Goal: Transaction & Acquisition: Purchase product/service

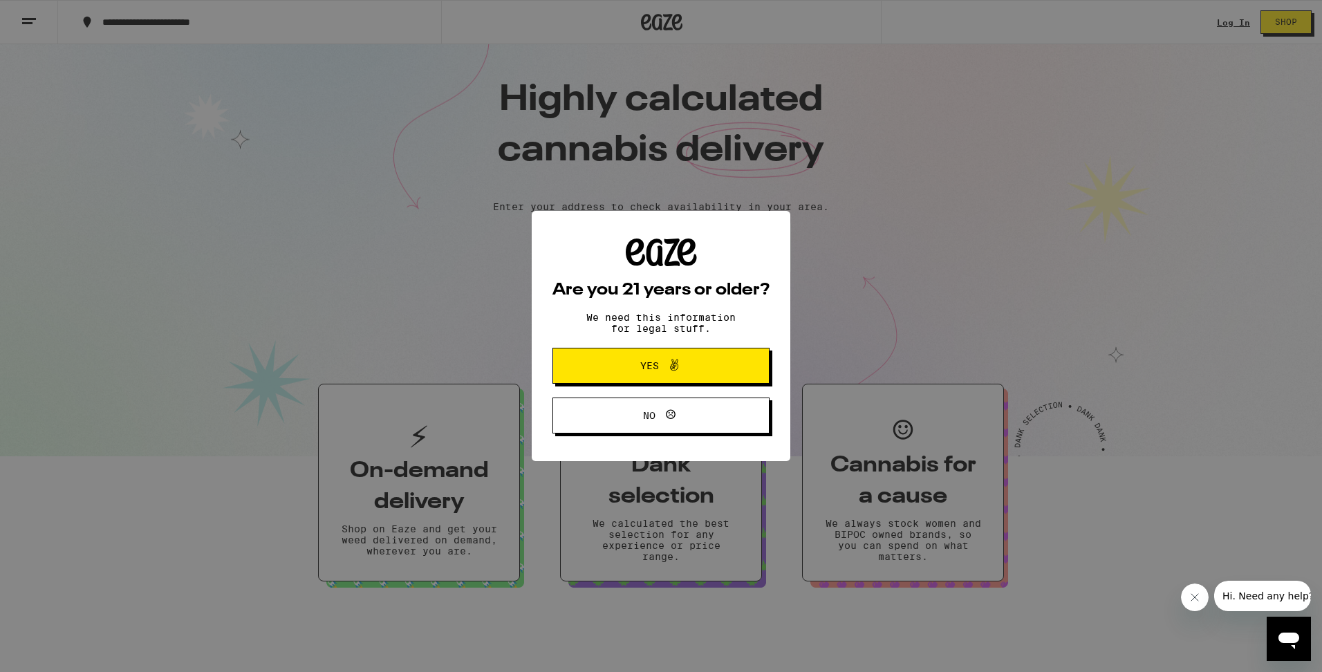
click at [710, 360] on span "Yes" at bounding box center [661, 366] width 105 height 18
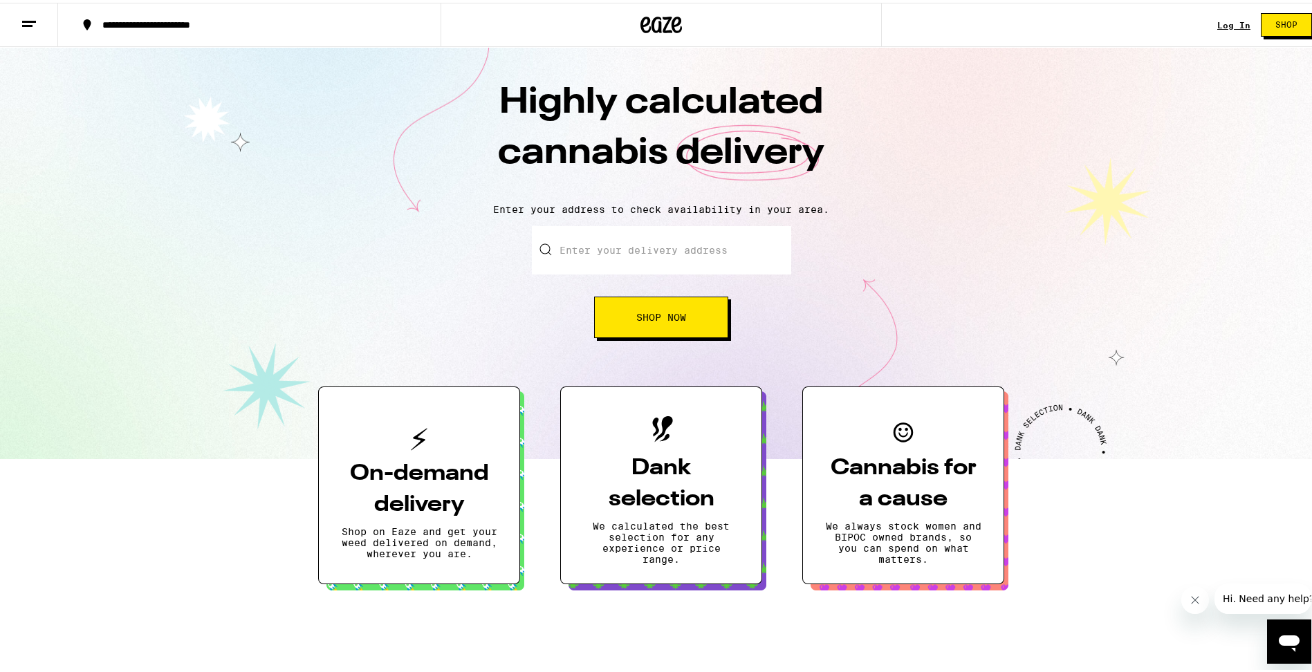
click at [1220, 19] on link "Log In" at bounding box center [1233, 22] width 33 height 9
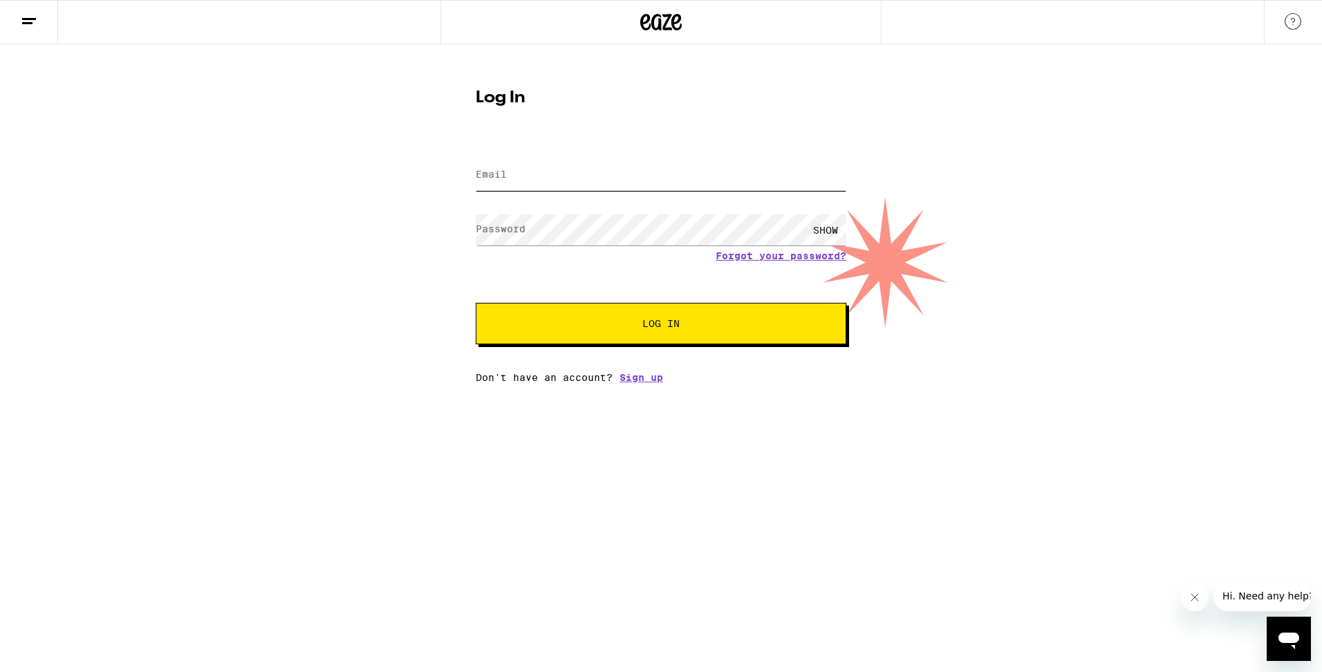
click at [716, 173] on input "Email" at bounding box center [661, 175] width 371 height 31
type input "robcorry@gmail.com"
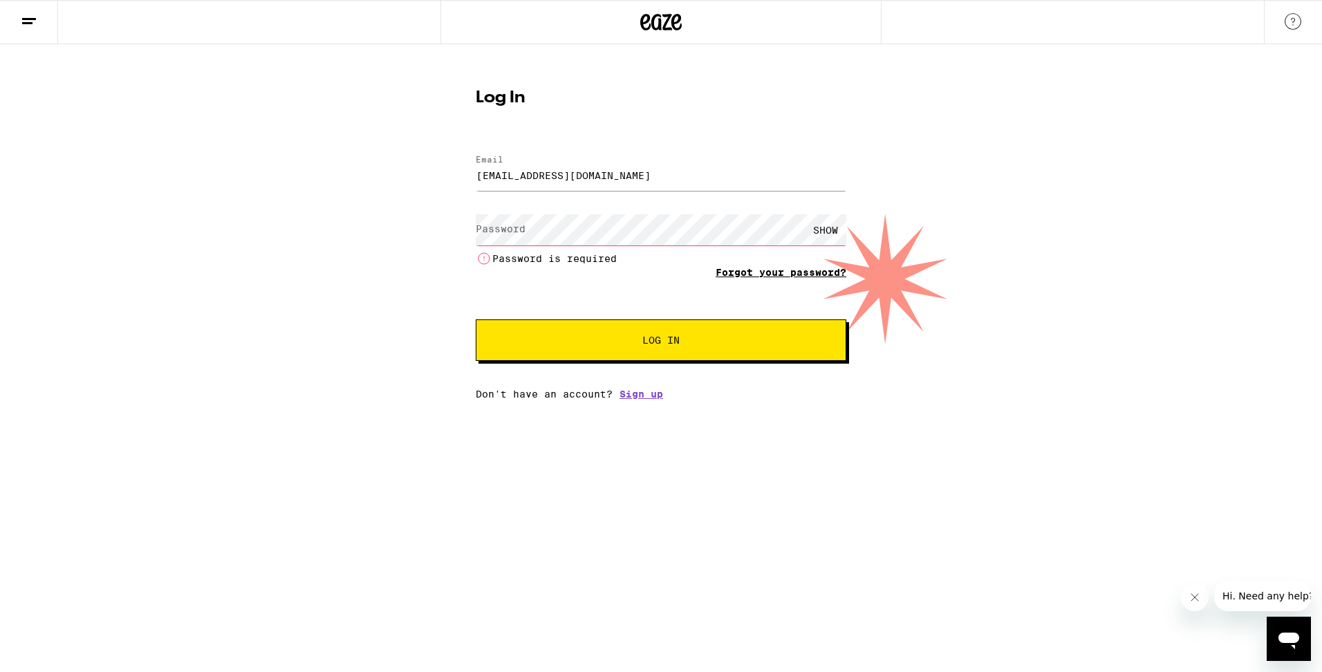
click at [766, 270] on link "Forgot your password?" at bounding box center [781, 272] width 131 height 11
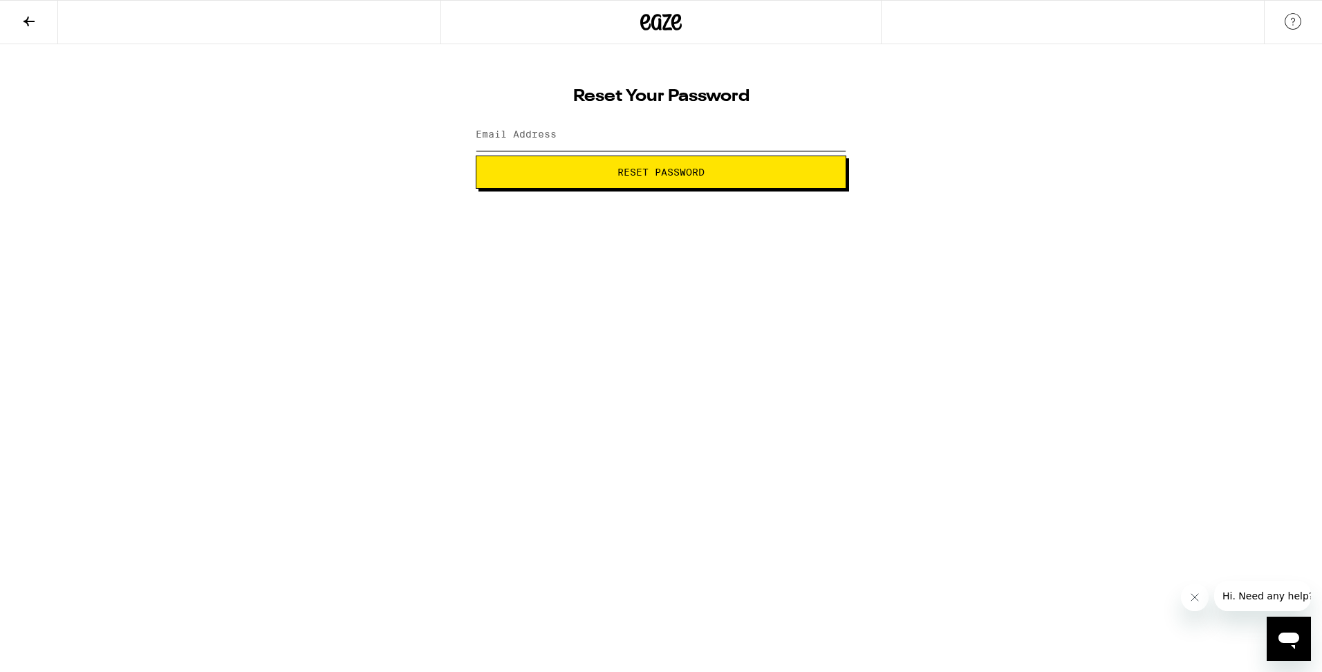
click at [629, 138] on input "Email Address" at bounding box center [661, 135] width 371 height 31
type input "robcorry@gmail.com"
click at [668, 174] on span "Reset Password" at bounding box center [661, 172] width 87 height 10
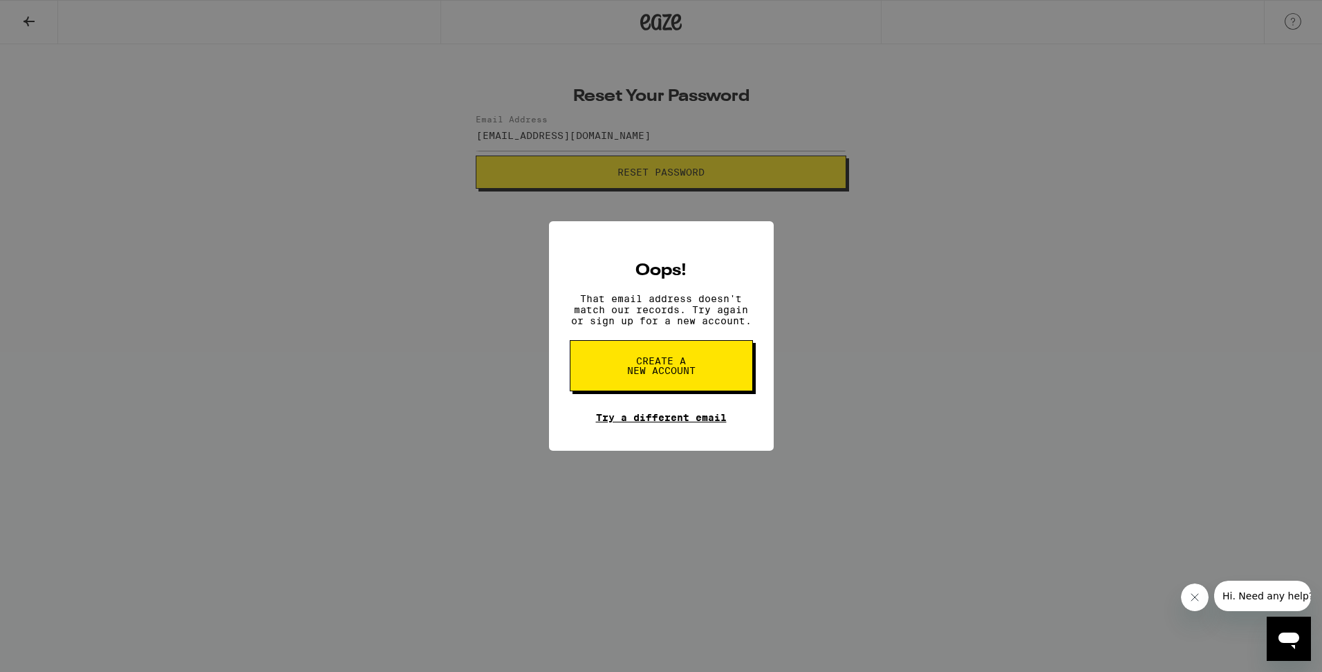
click at [695, 420] on link "Try a different email" at bounding box center [661, 417] width 131 height 11
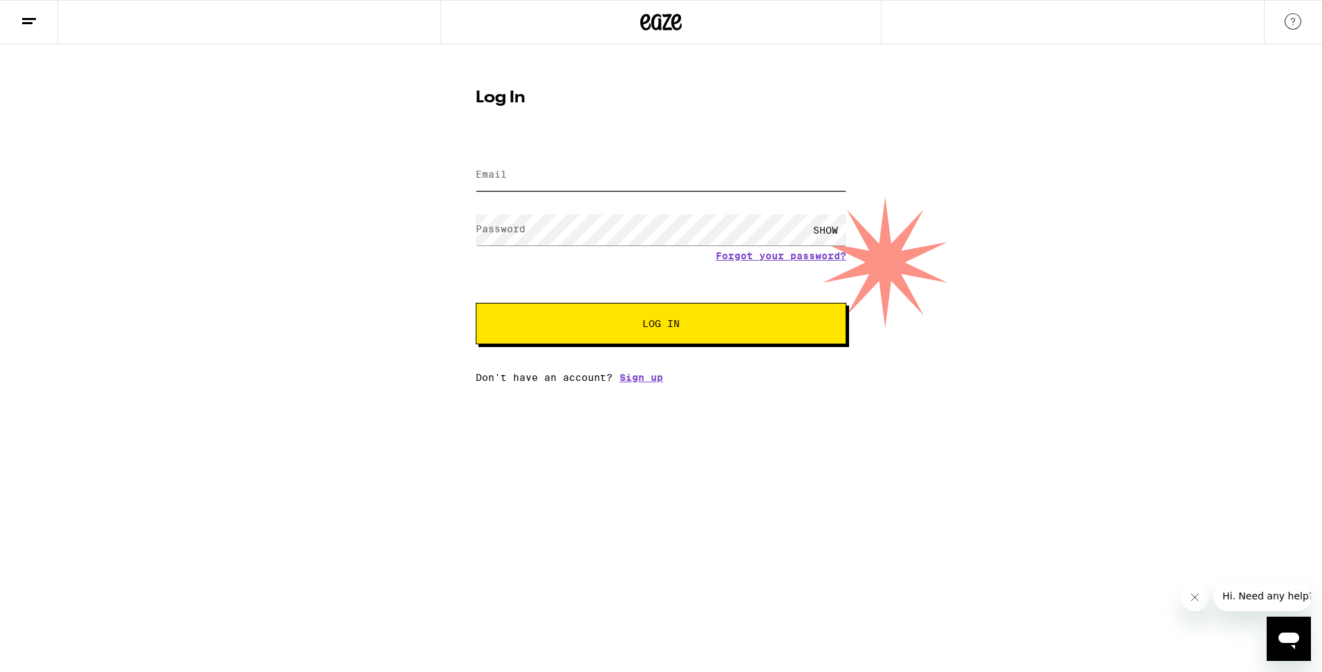
click at [531, 183] on input "Email" at bounding box center [661, 175] width 371 height 31
type input "RCORRY@THEEMERGEGROUP.COM"
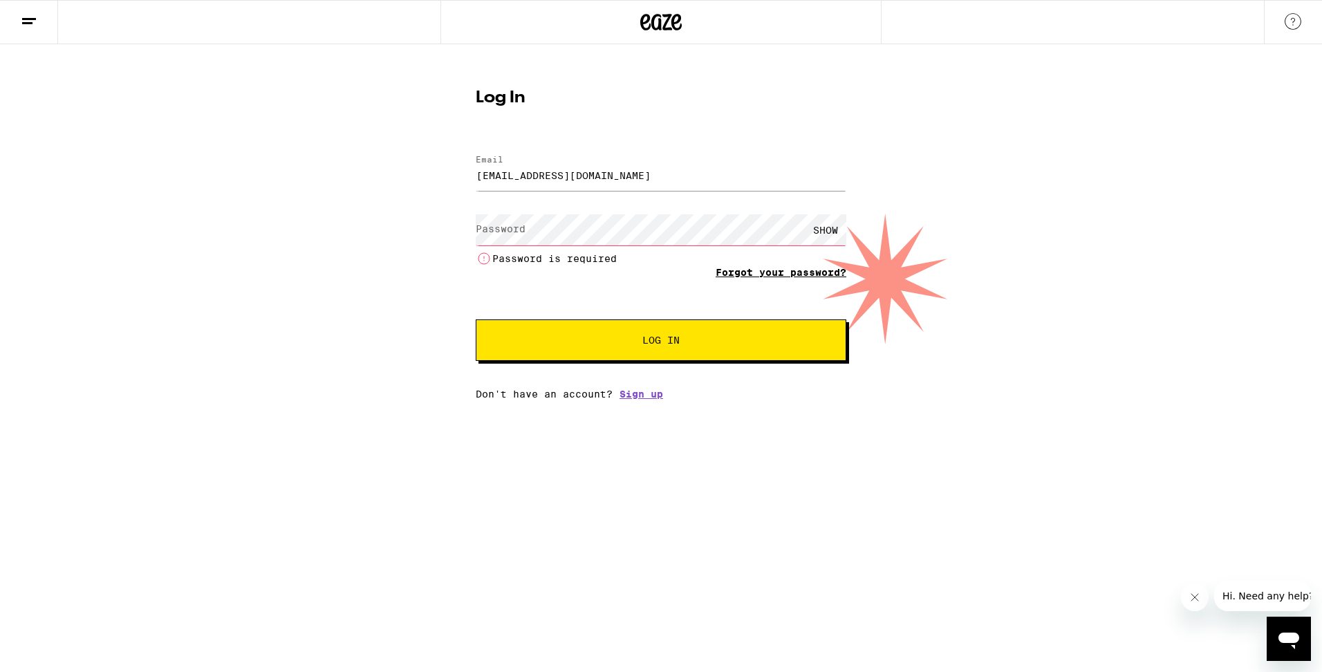
click at [817, 254] on form "Email Email RCORRY@THEEMERGEGROUP.COM Password Password SHOW Password is requir…" at bounding box center [661, 251] width 371 height 220
click at [803, 275] on link "Forgot your password?" at bounding box center [781, 272] width 131 height 11
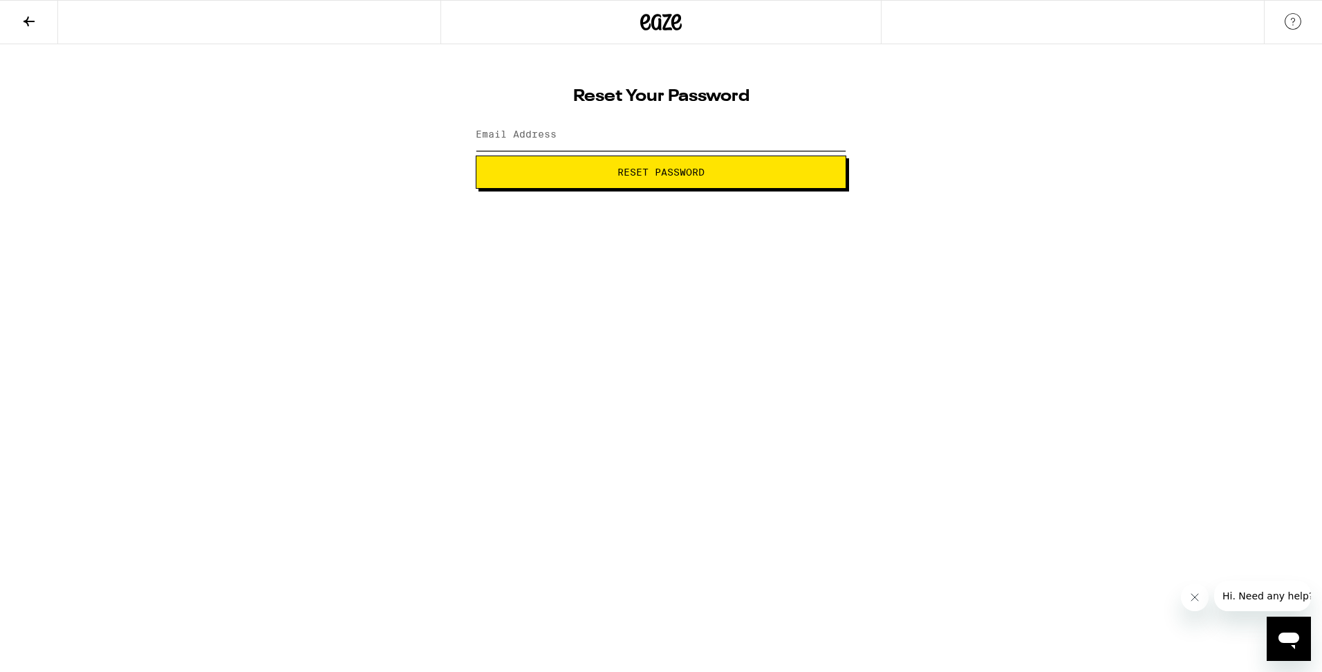
click at [642, 129] on input "Email Address" at bounding box center [661, 135] width 371 height 31
type input "rcorry@theemergegroup.com"
click at [653, 176] on span "Reset Password" at bounding box center [661, 172] width 87 height 10
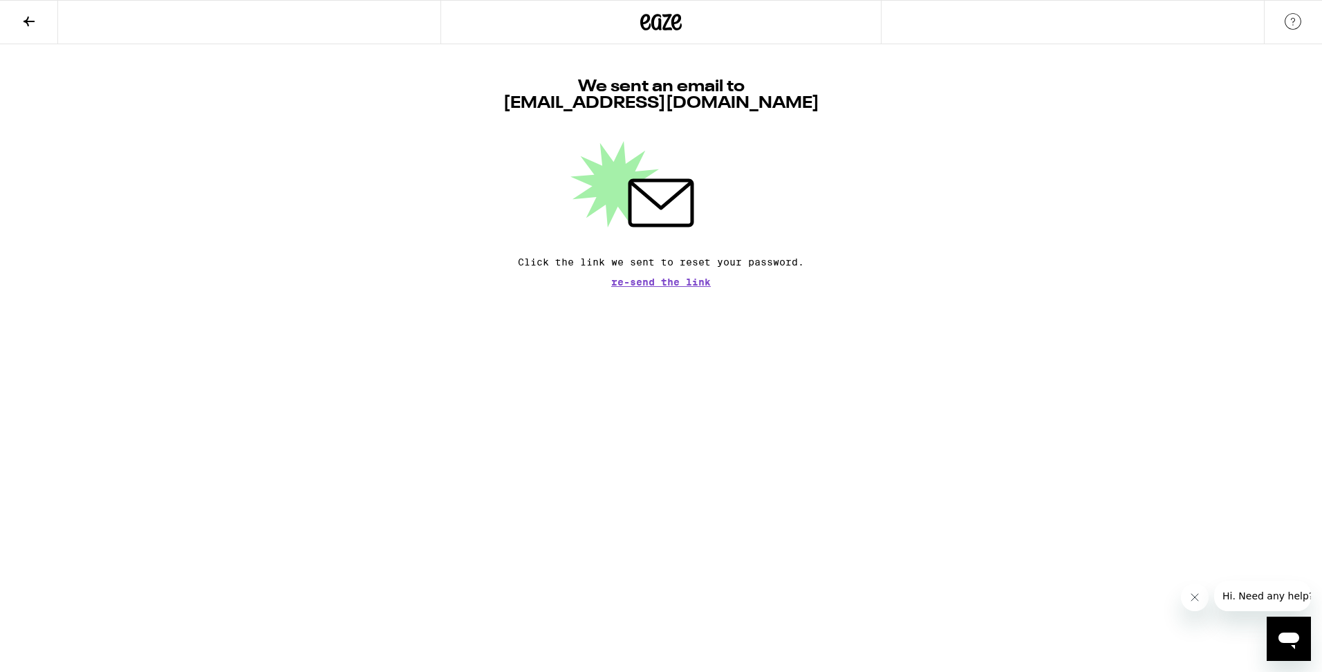
click at [696, 287] on html "We sent an email to rcorry@theemergegroup.com Click the link we sent to reset y…" at bounding box center [661, 143] width 1322 height 287
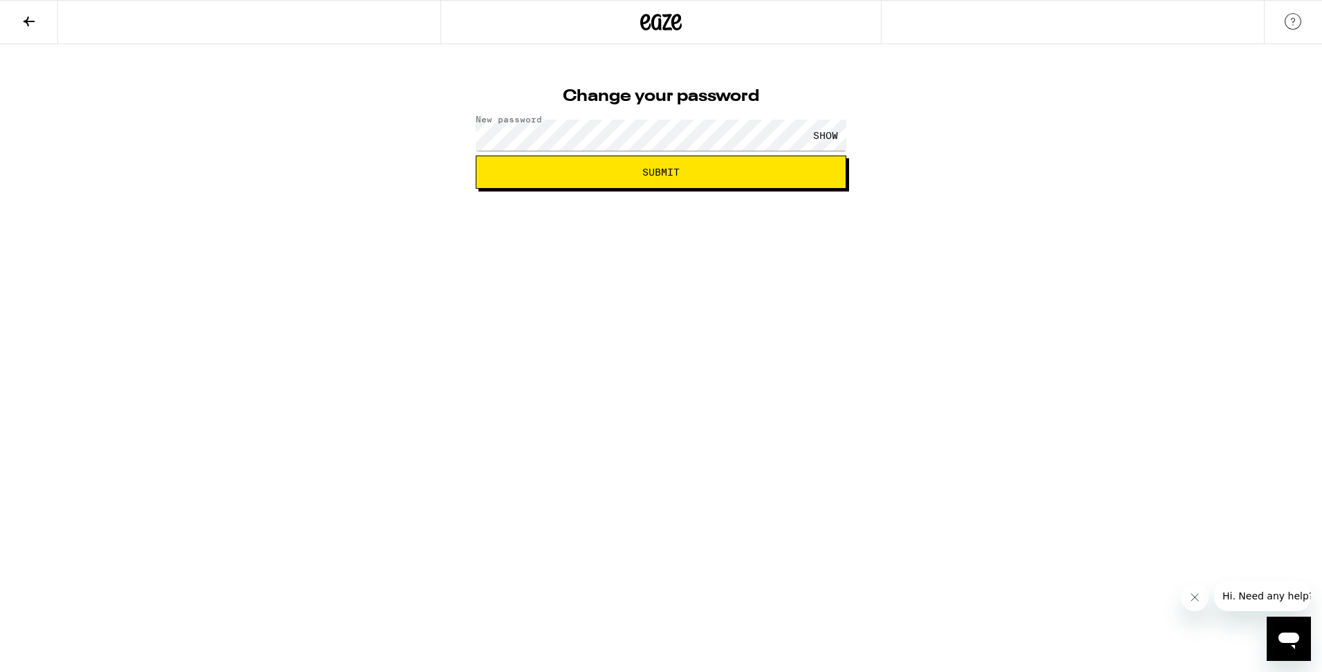
click at [824, 137] on div "SHOW" at bounding box center [825, 135] width 41 height 31
click at [437, 134] on div "Change your password New password HIDE Submit" at bounding box center [661, 116] width 1322 height 145
click at [447, 189] on html "Change your password New password HIDE Submit" at bounding box center [661, 94] width 1322 height 189
click at [644, 167] on span "Submit" at bounding box center [660, 172] width 37 height 10
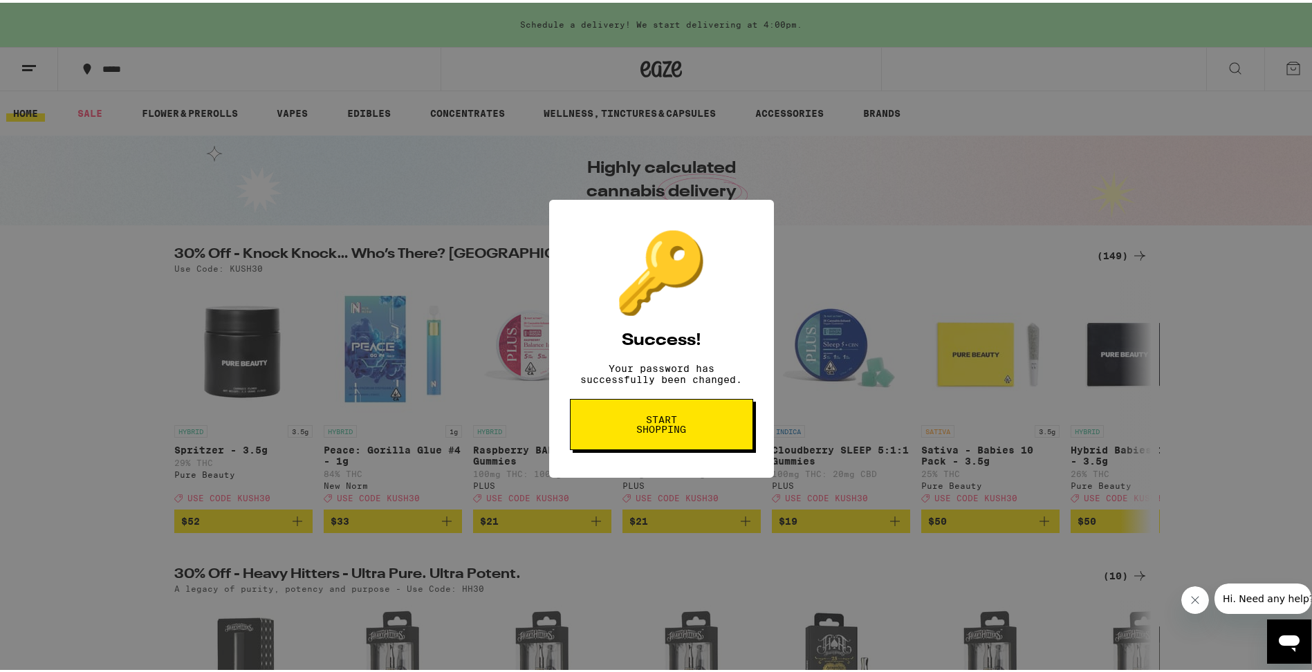
click at [662, 432] on span "Start shopping" at bounding box center [661, 421] width 71 height 19
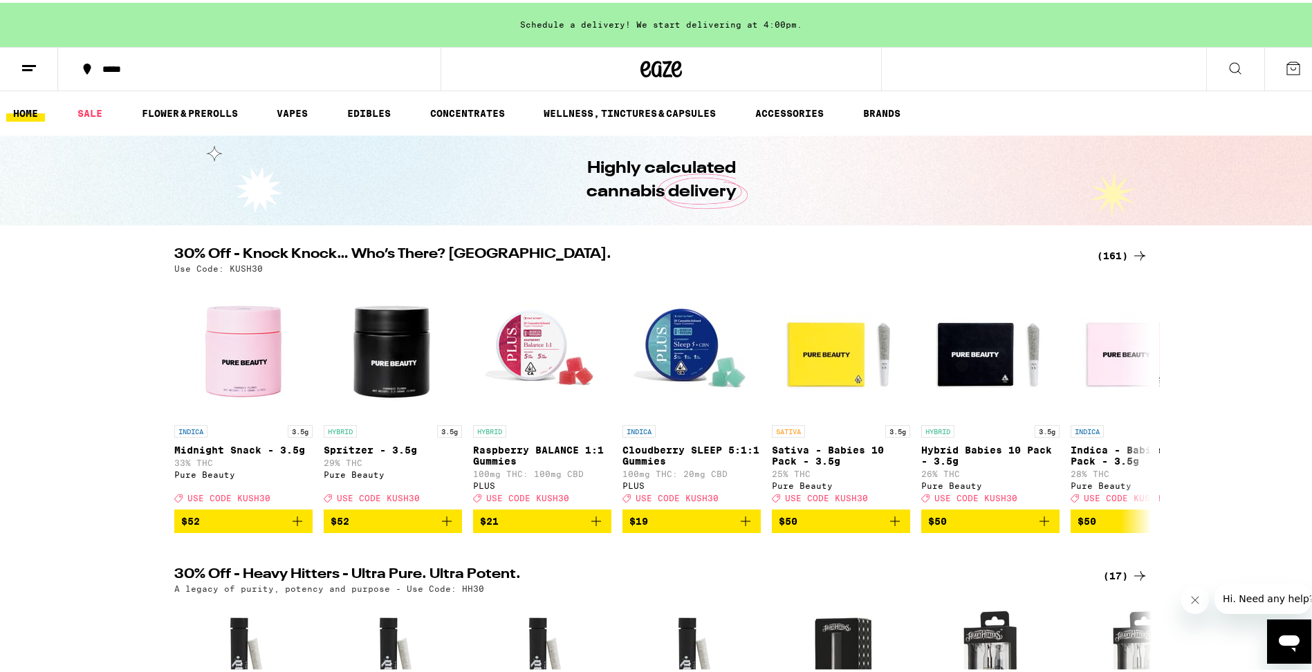
click at [1286, 66] on icon at bounding box center [1293, 65] width 17 height 17
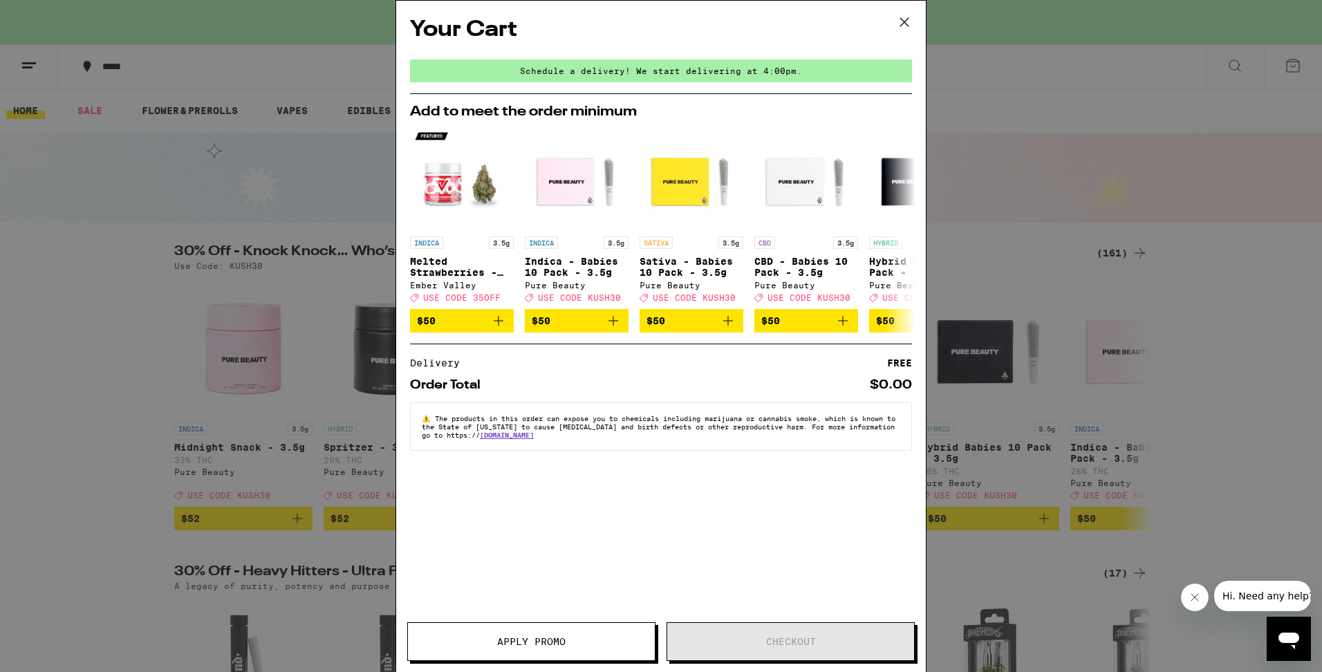
click at [903, 21] on icon at bounding box center [904, 22] width 8 height 8
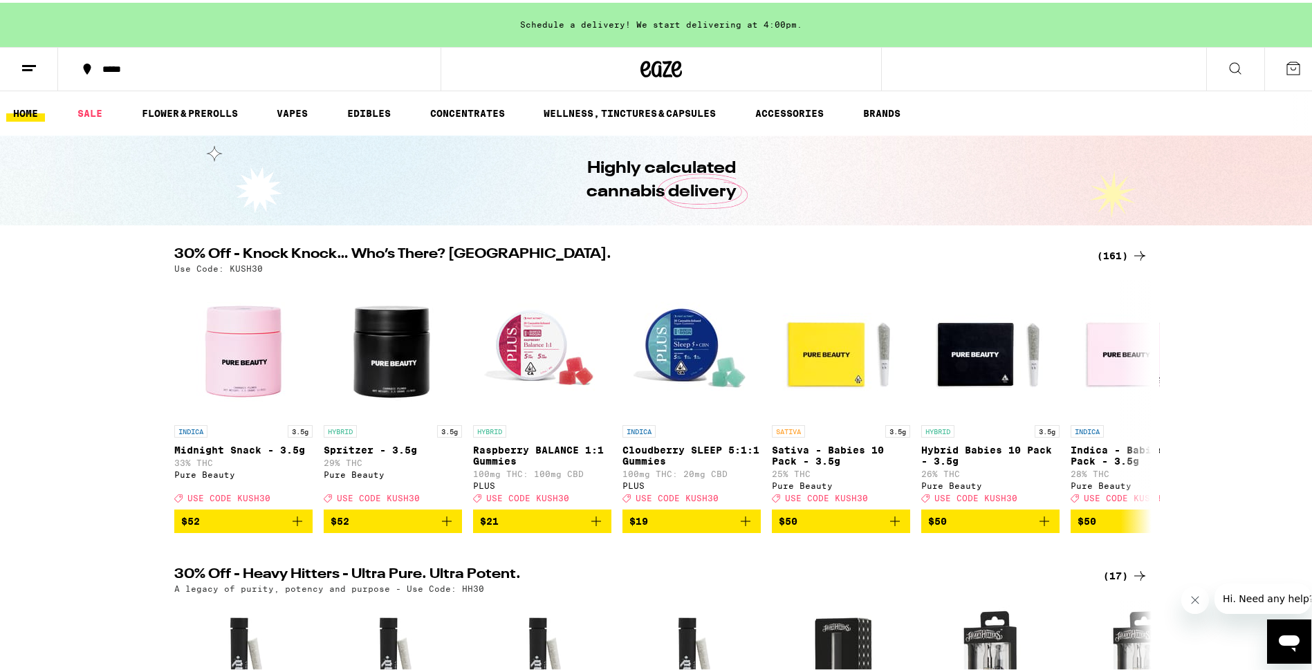
click at [32, 67] on line at bounding box center [27, 67] width 10 height 0
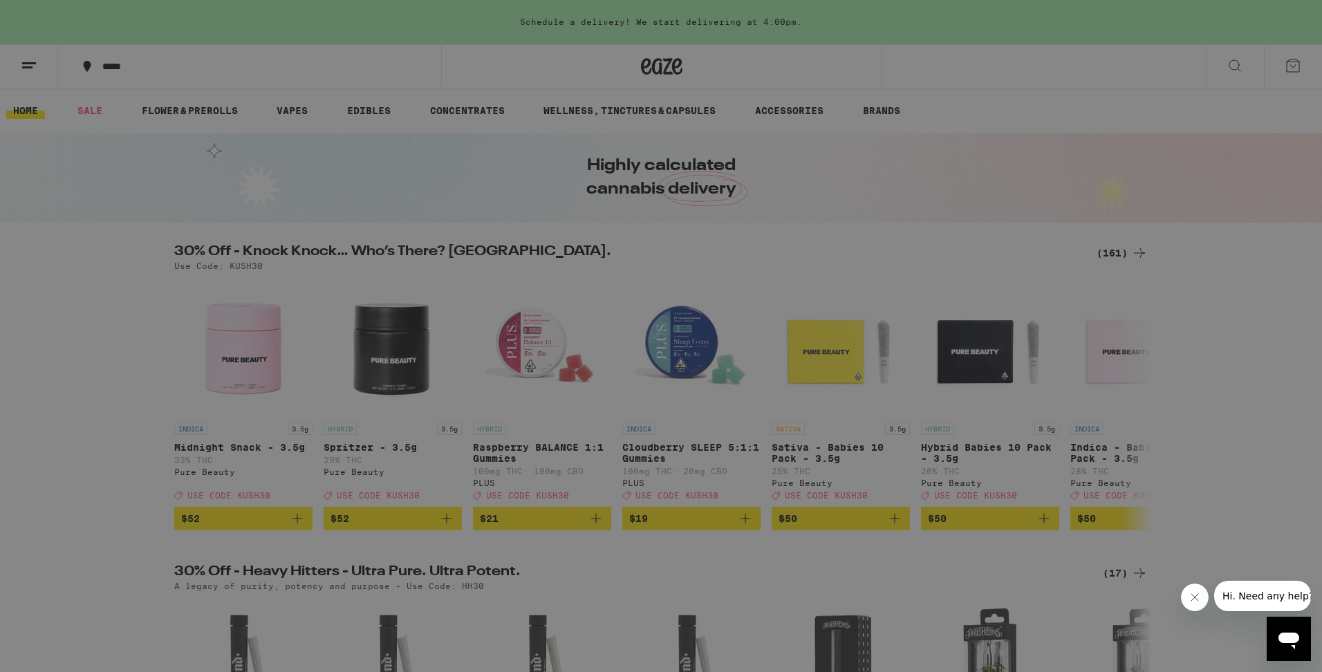
click at [142, 378] on link "Order History" at bounding box center [192, 372] width 243 height 17
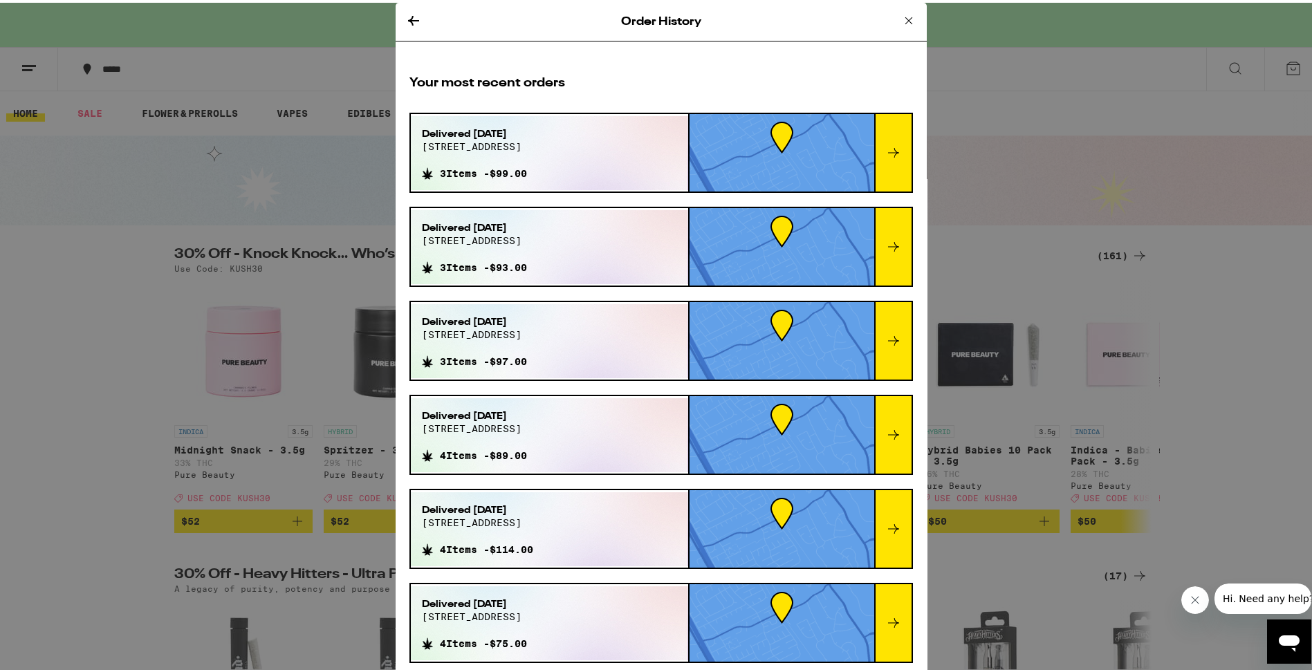
click at [888, 148] on icon at bounding box center [893, 150] width 11 height 10
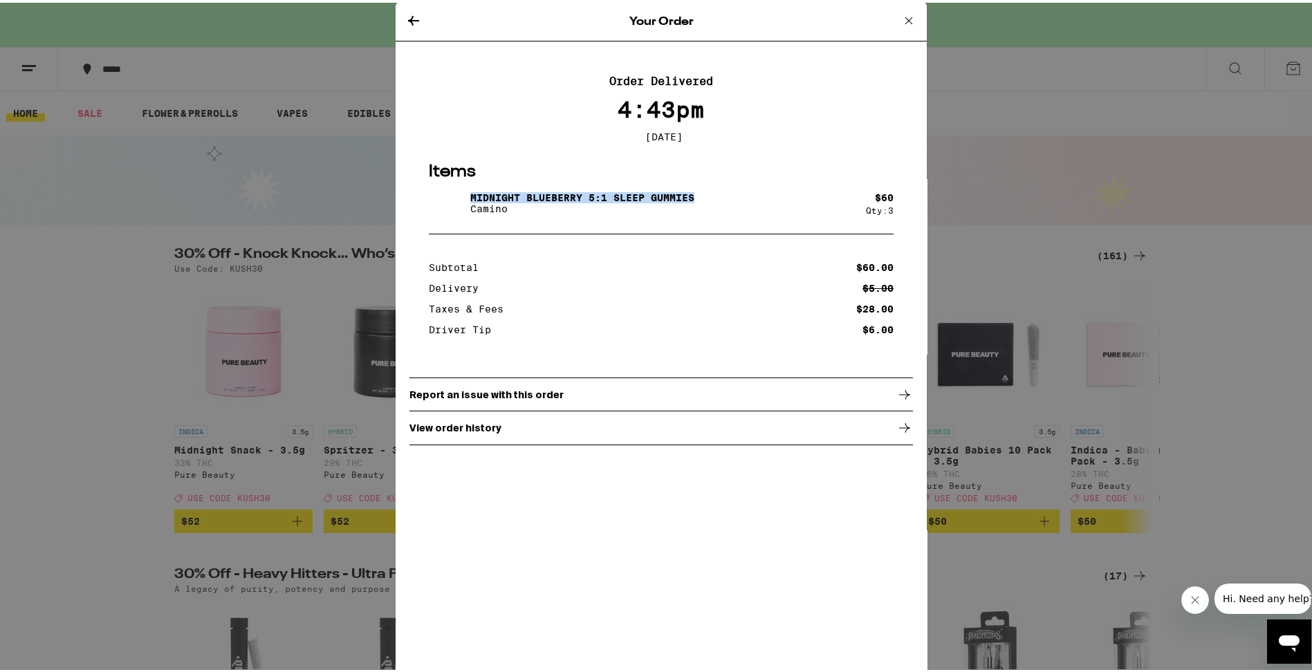
drag, startPoint x: 465, startPoint y: 198, endPoint x: 692, endPoint y: 199, distance: 227.5
click at [692, 199] on div "Midnight Blueberry 5:1 Sleep Gummies Camino" at bounding box center [647, 200] width 437 height 39
click at [409, 16] on icon at bounding box center [413, 18] width 17 height 17
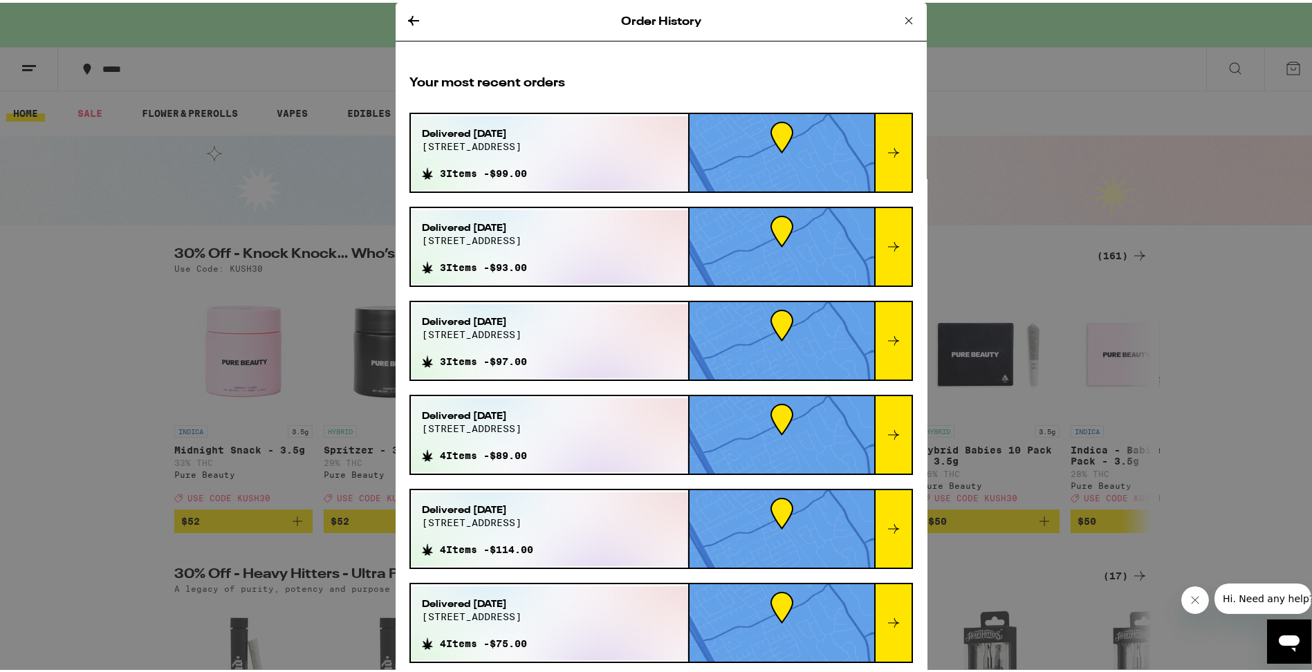
click at [409, 19] on icon at bounding box center [413, 18] width 17 height 17
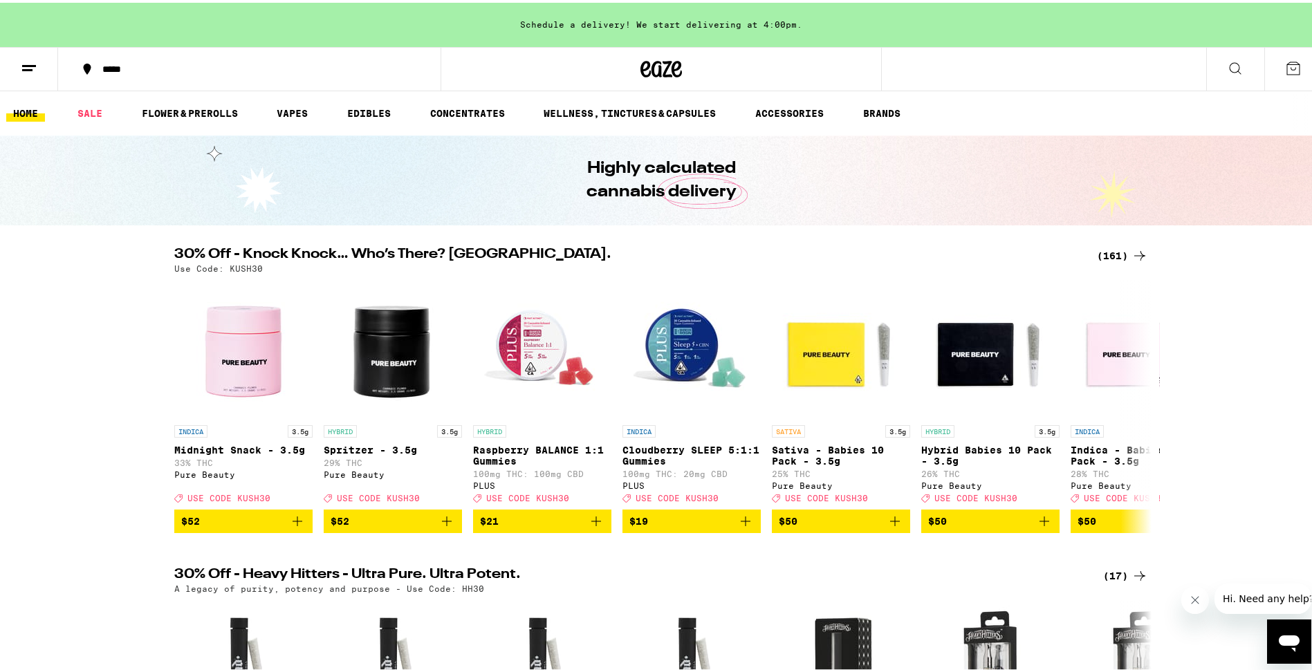
click at [1227, 61] on icon at bounding box center [1235, 65] width 17 height 17
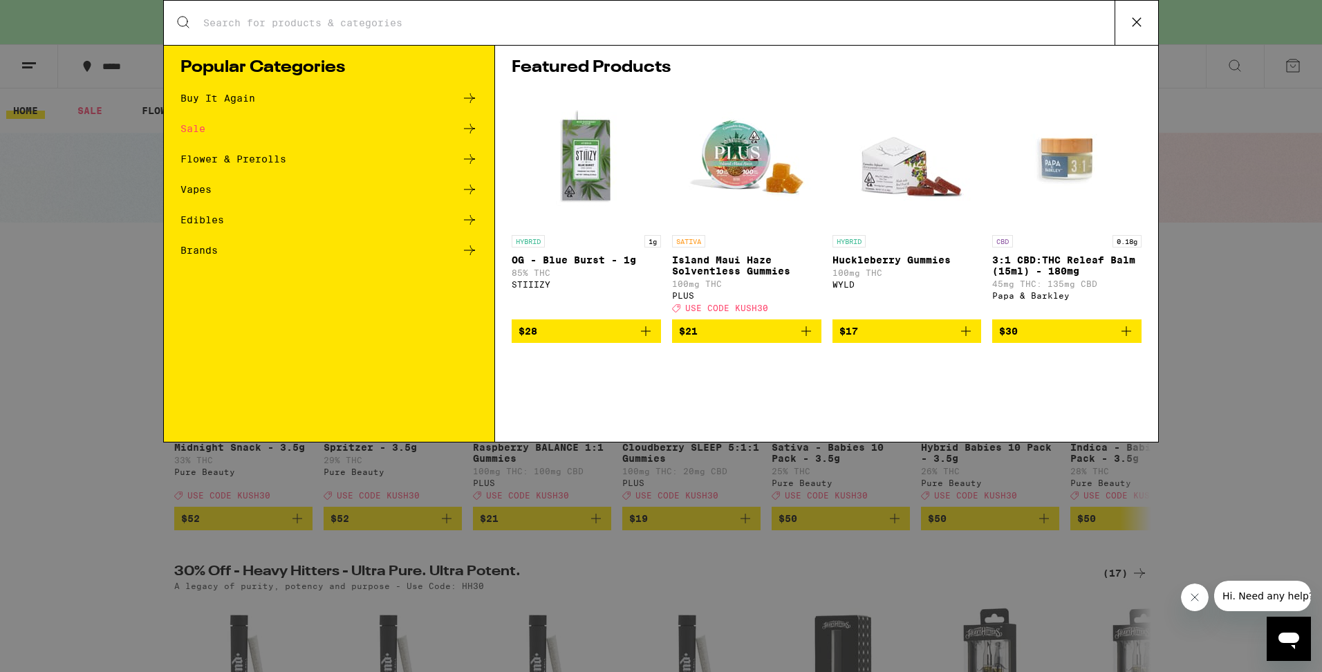
click at [1230, 116] on div "Search for Products Popular Categories Buy It Again Sale Flower & Prerolls Vape…" at bounding box center [661, 336] width 1322 height 672
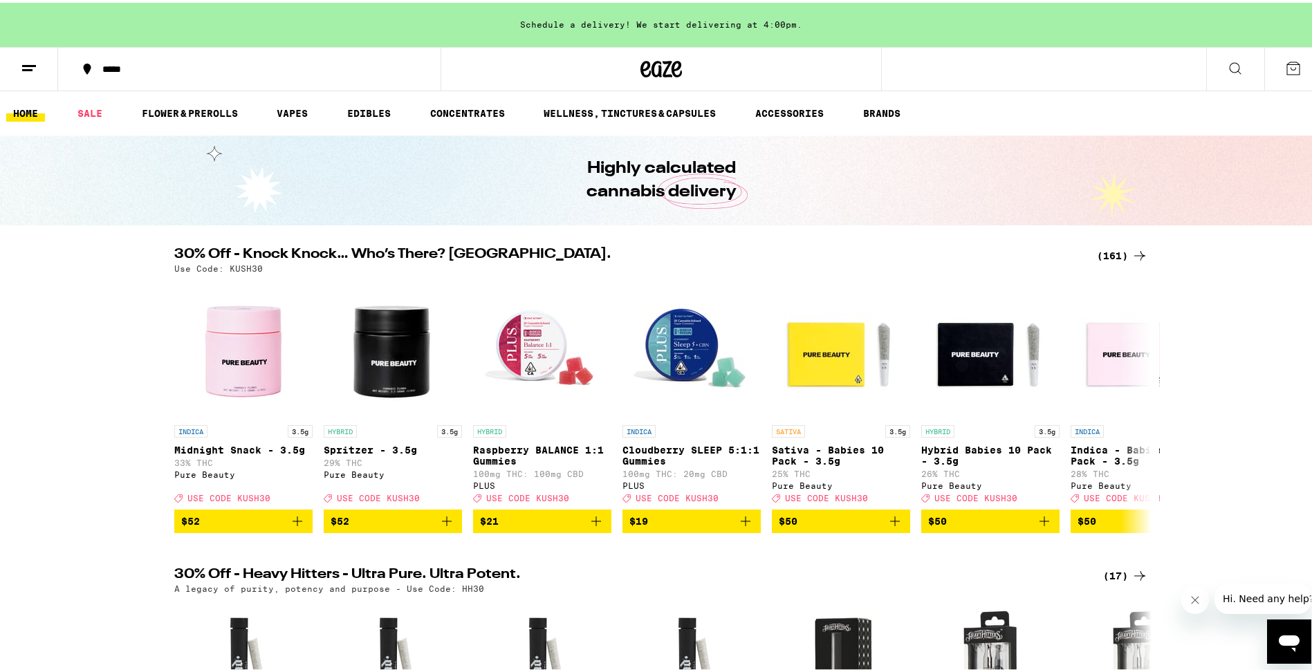
click at [1227, 64] on icon at bounding box center [1235, 65] width 17 height 17
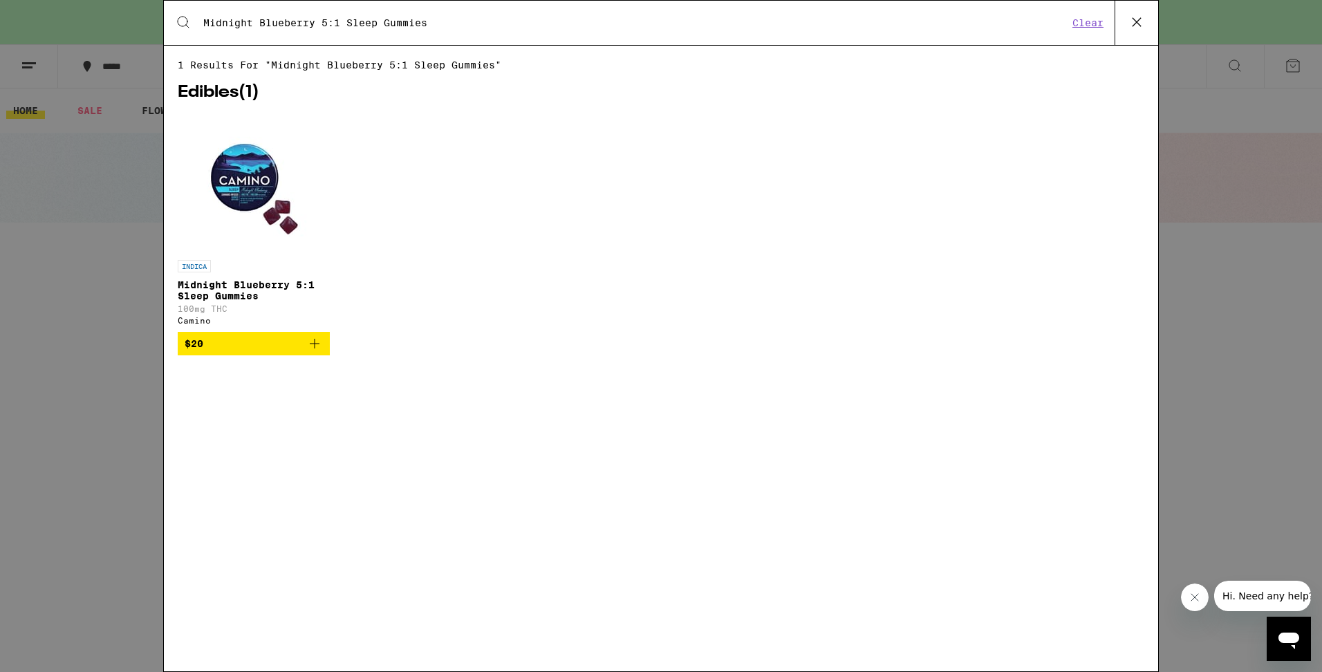
click at [593, 20] on input "Midnight Blueberry 5:1 Sleep Gummies" at bounding box center [636, 23] width 866 height 12
type input "Midnight Blueberry 5:1 Sleep Gummies"
click at [237, 171] on img "Open page for Midnight Blueberry 5:1 Sleep Gummies from Camino" at bounding box center [254, 184] width 138 height 138
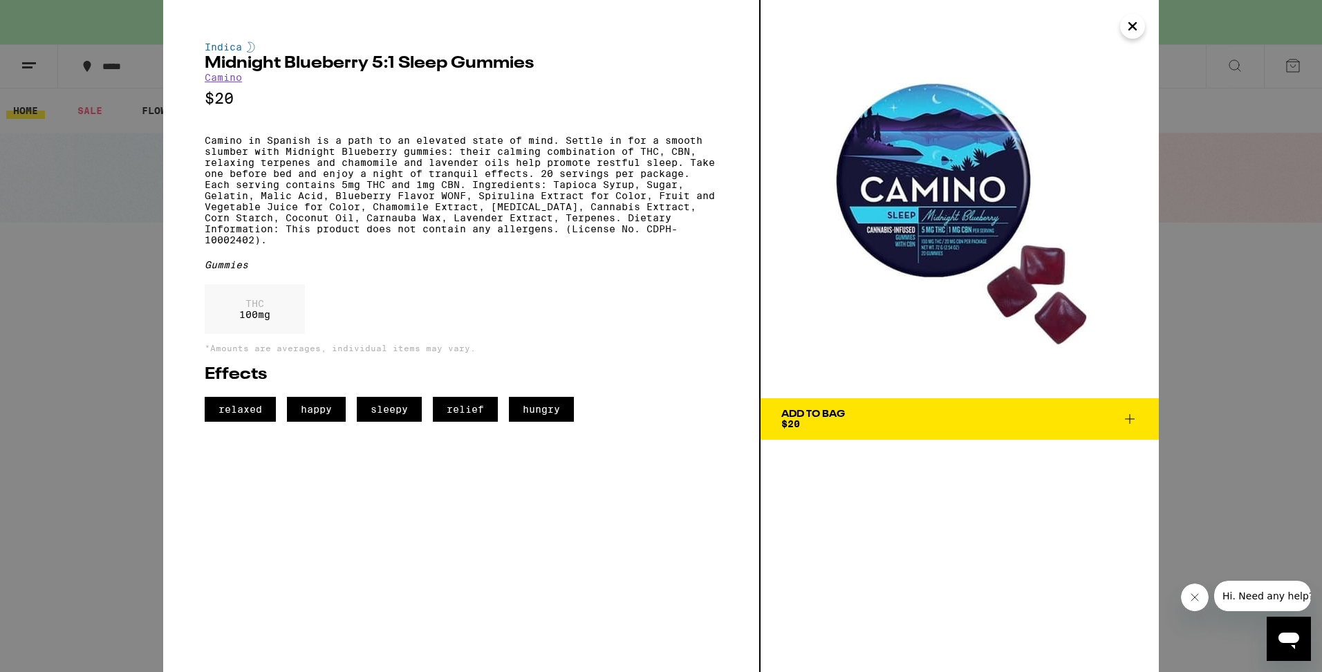
click at [1127, 420] on icon at bounding box center [1130, 419] width 17 height 17
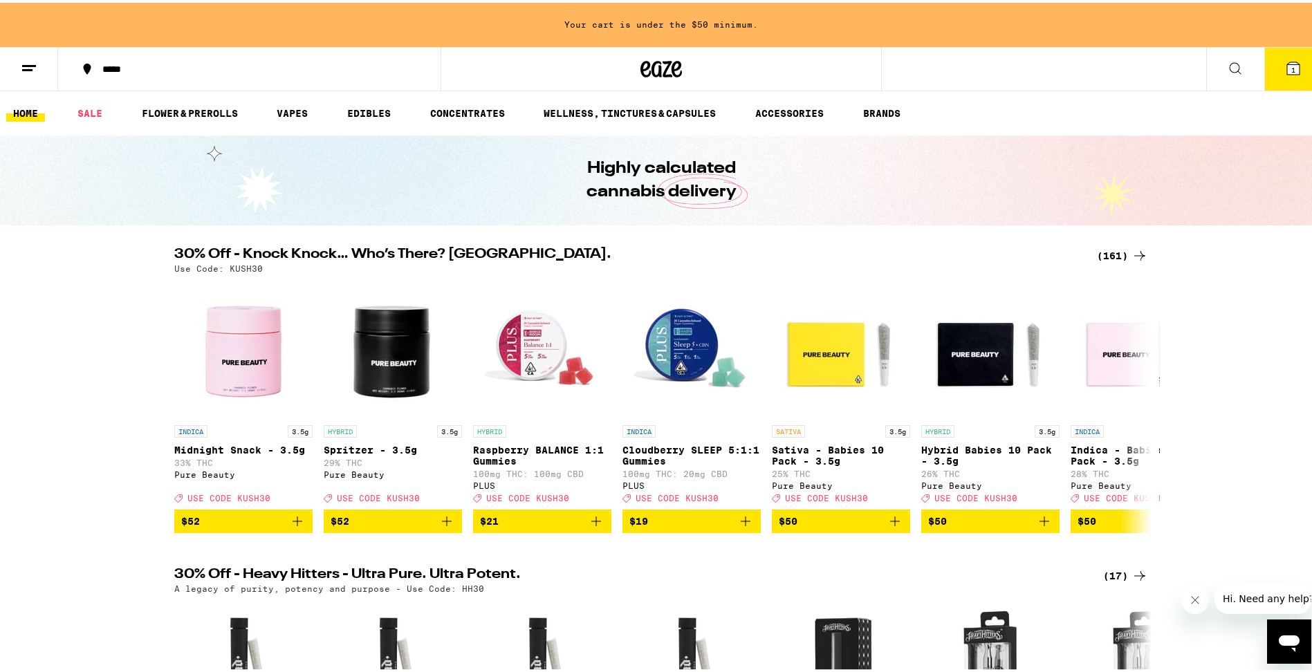
click at [1291, 64] on span "1" at bounding box center [1293, 67] width 4 height 8
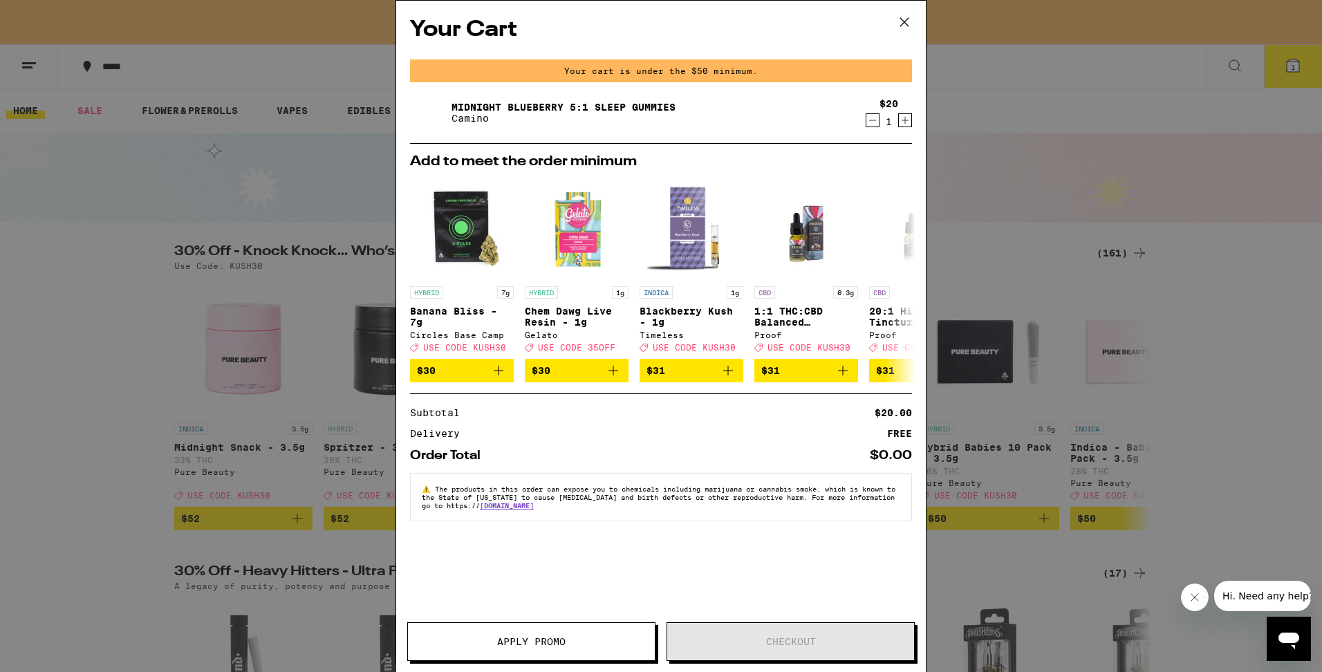
click at [907, 122] on icon "Increment" at bounding box center [906, 121] width 8 height 8
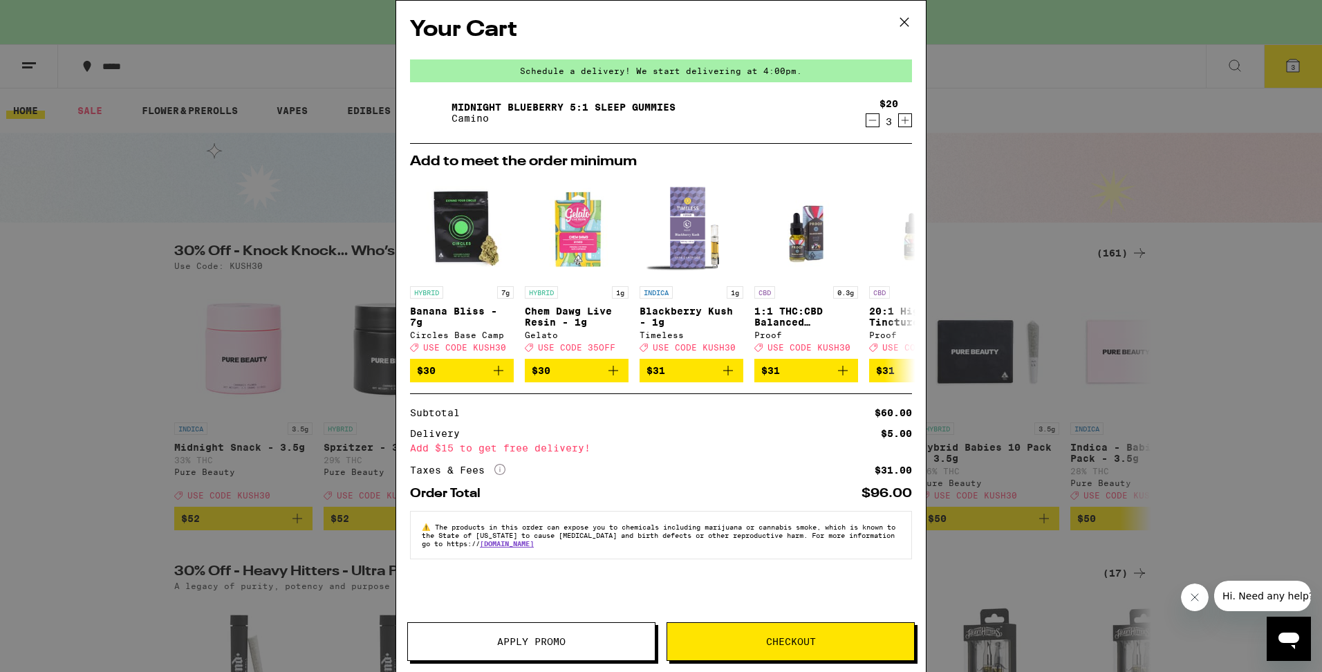
click at [907, 122] on icon "Increment" at bounding box center [906, 121] width 8 height 8
click at [905, 122] on icon "Increment" at bounding box center [906, 121] width 8 height 8
click at [873, 119] on icon "Decrement" at bounding box center [872, 120] width 12 height 17
click at [499, 475] on icon "More Info" at bounding box center [499, 469] width 11 height 11
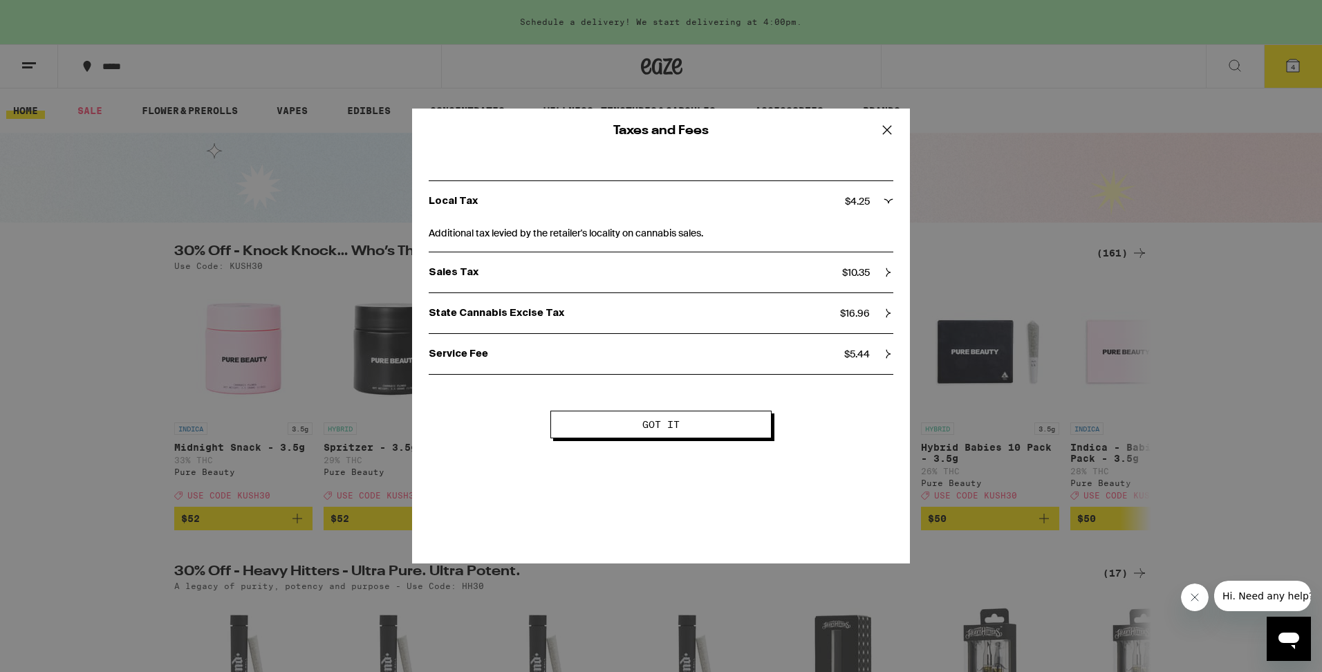
click at [889, 126] on icon at bounding box center [887, 130] width 21 height 21
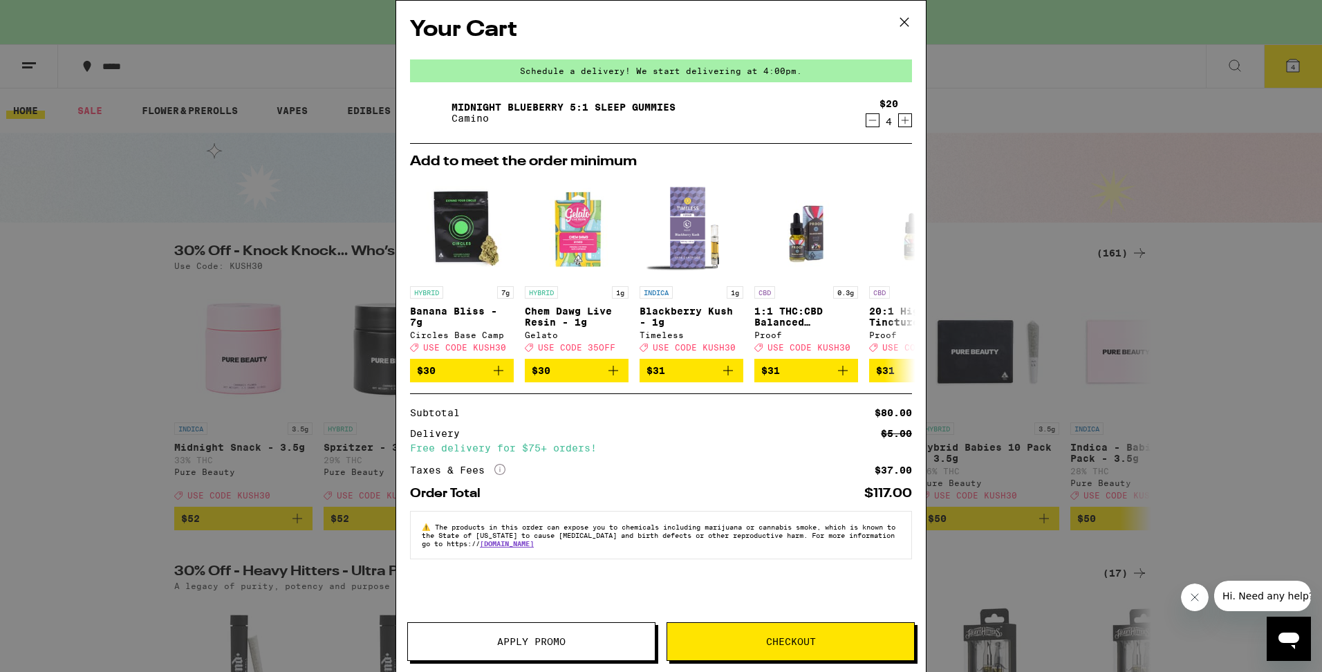
click at [568, 651] on button "Apply Promo" at bounding box center [531, 641] width 248 height 39
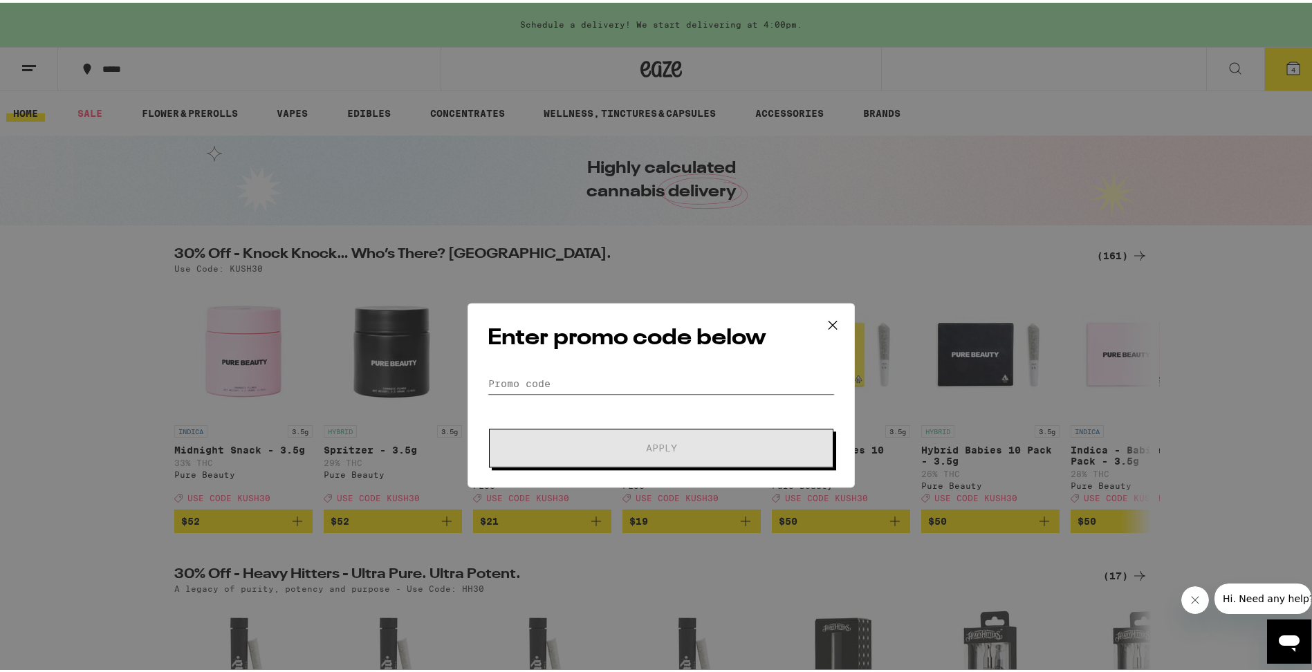
click at [566, 326] on input "Promo Code" at bounding box center [661, 325] width 347 height 21
type input "L"
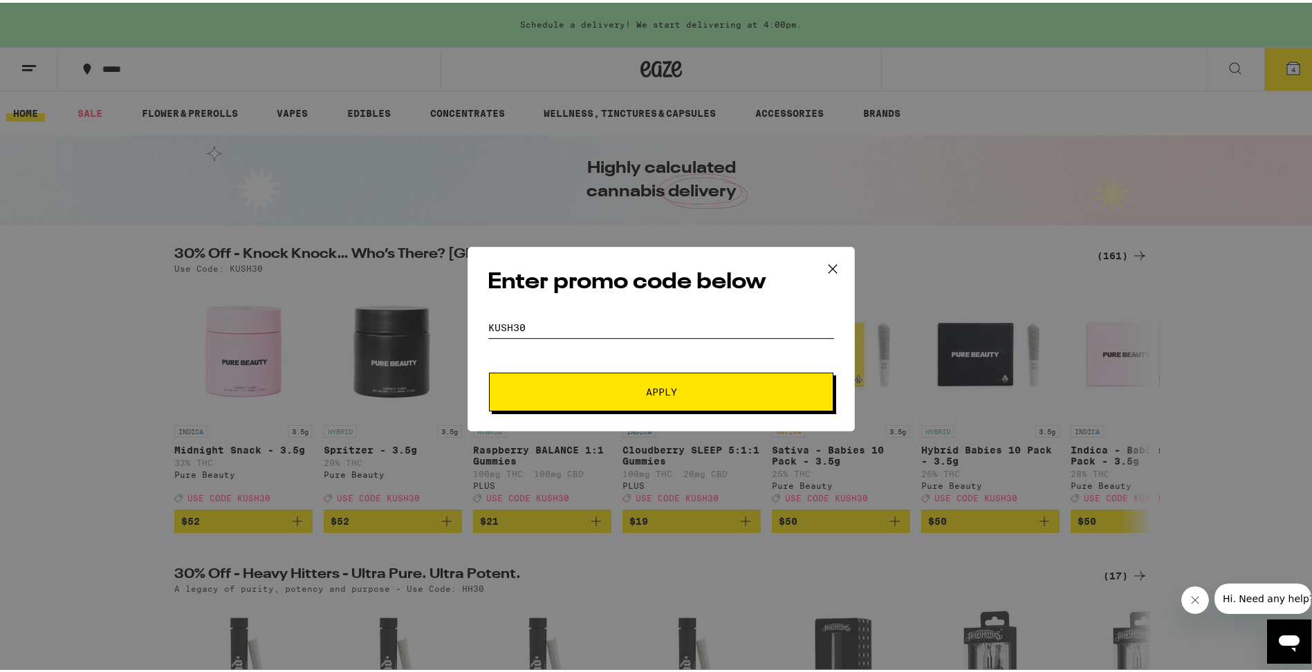
type input "KUSH30"
click at [673, 395] on button "Apply" at bounding box center [661, 389] width 344 height 39
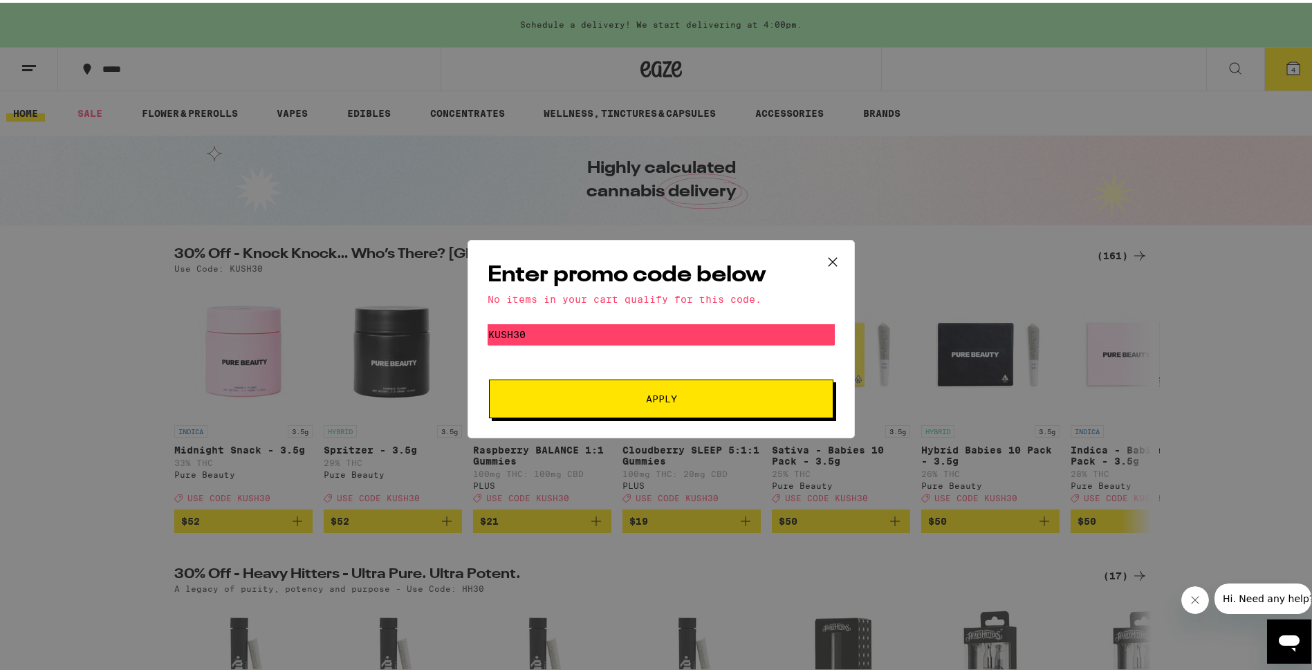
click at [824, 257] on icon at bounding box center [832, 259] width 21 height 21
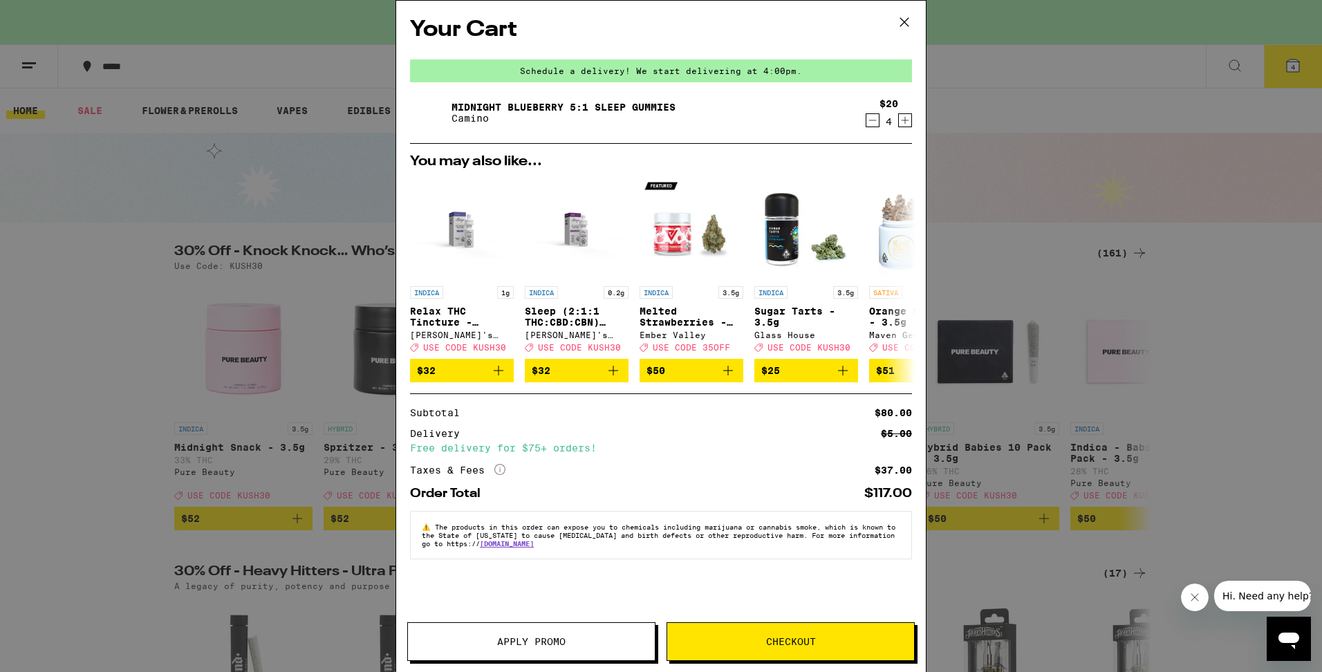
click at [813, 643] on span "Checkout" at bounding box center [791, 642] width 50 height 10
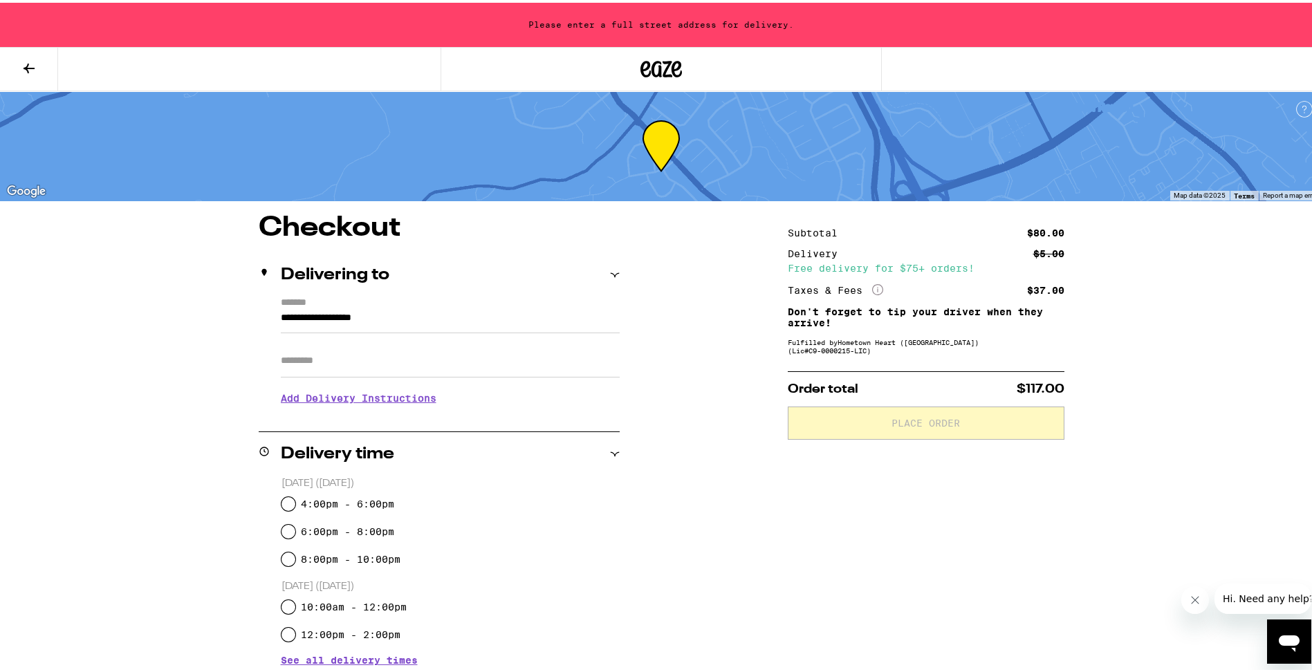
drag, startPoint x: 417, startPoint y: 318, endPoint x: 215, endPoint y: 315, distance: 202.0
click at [215, 315] on div "**********" at bounding box center [661, 571] width 996 height 719
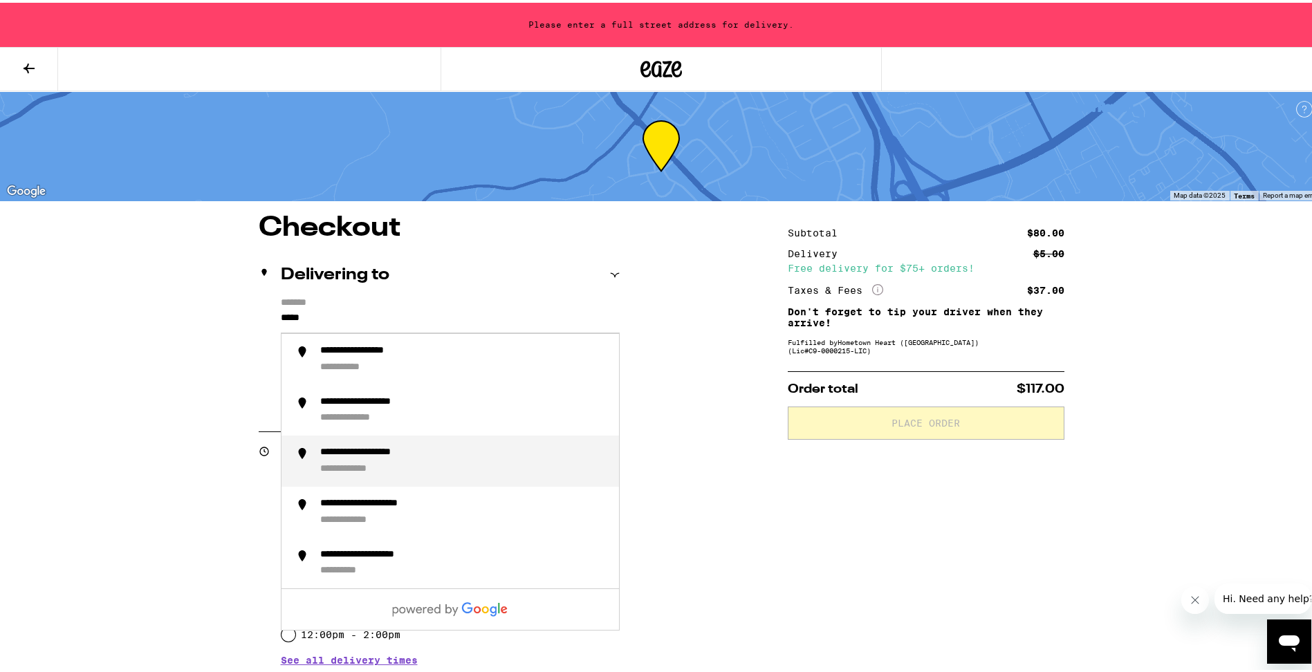
click at [412, 460] on div "**********" at bounding box center [464, 458] width 288 height 29
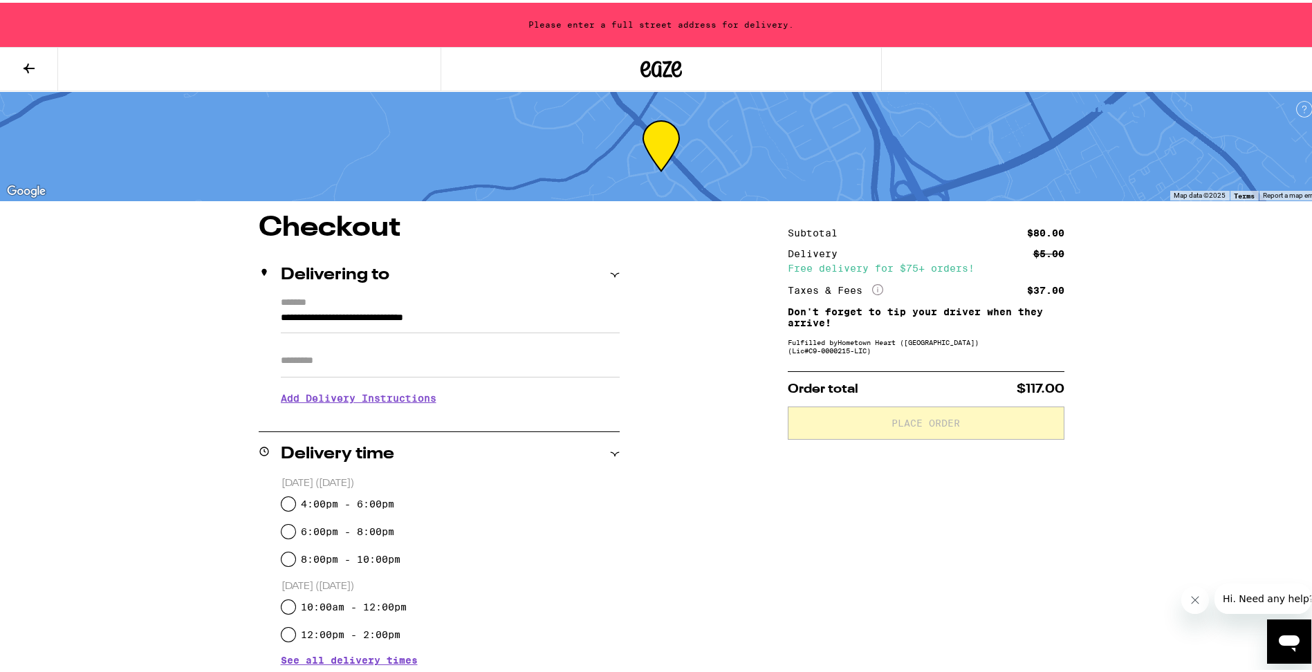
type input "**********"
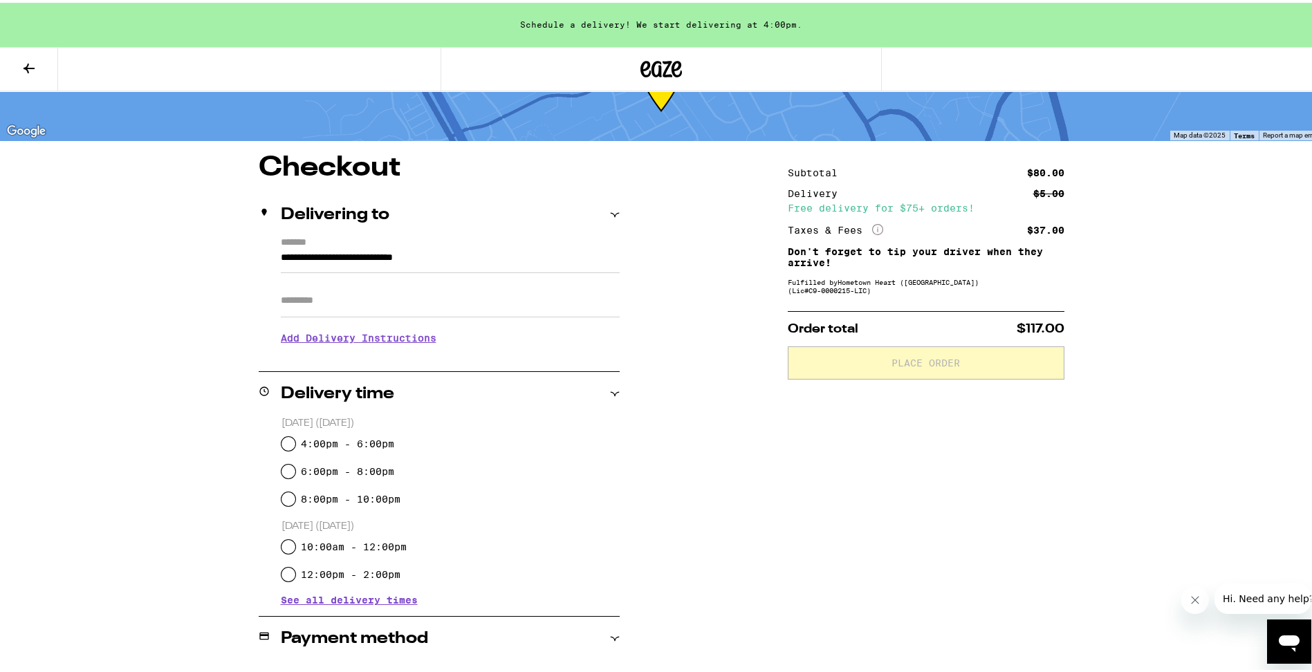
scroll to position [138, 0]
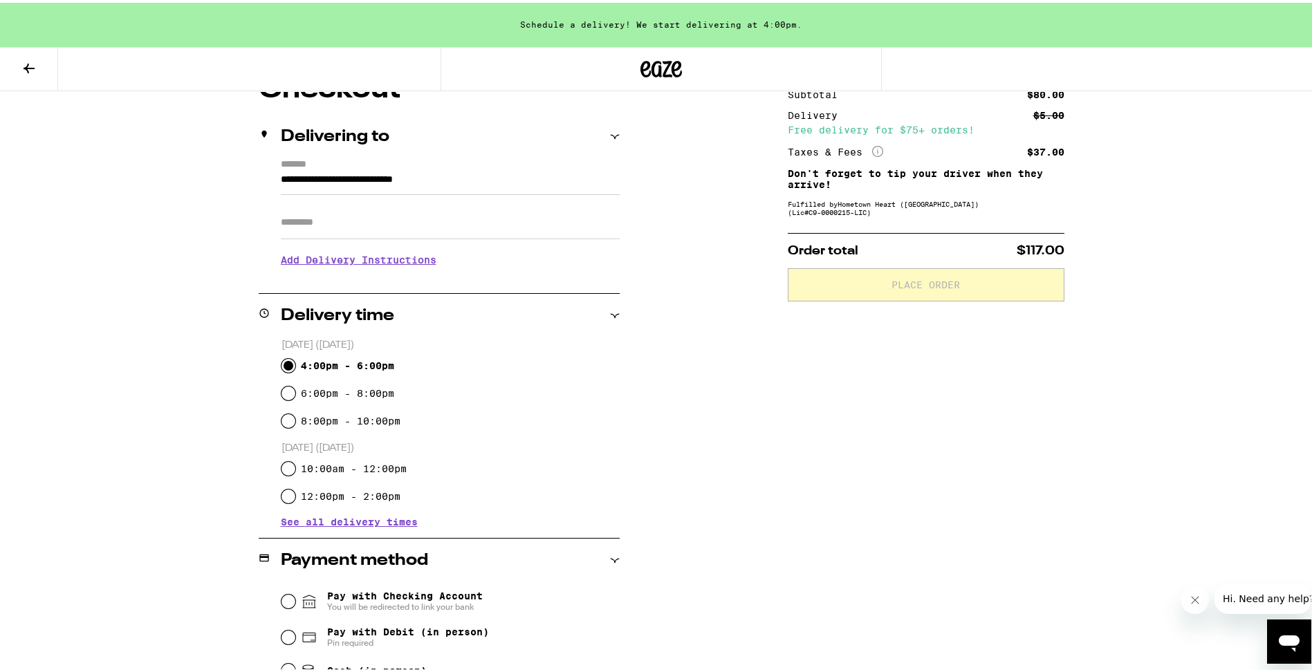
click at [281, 363] on input "4:00pm - 6:00pm" at bounding box center [288, 363] width 14 height 14
radio input "true"
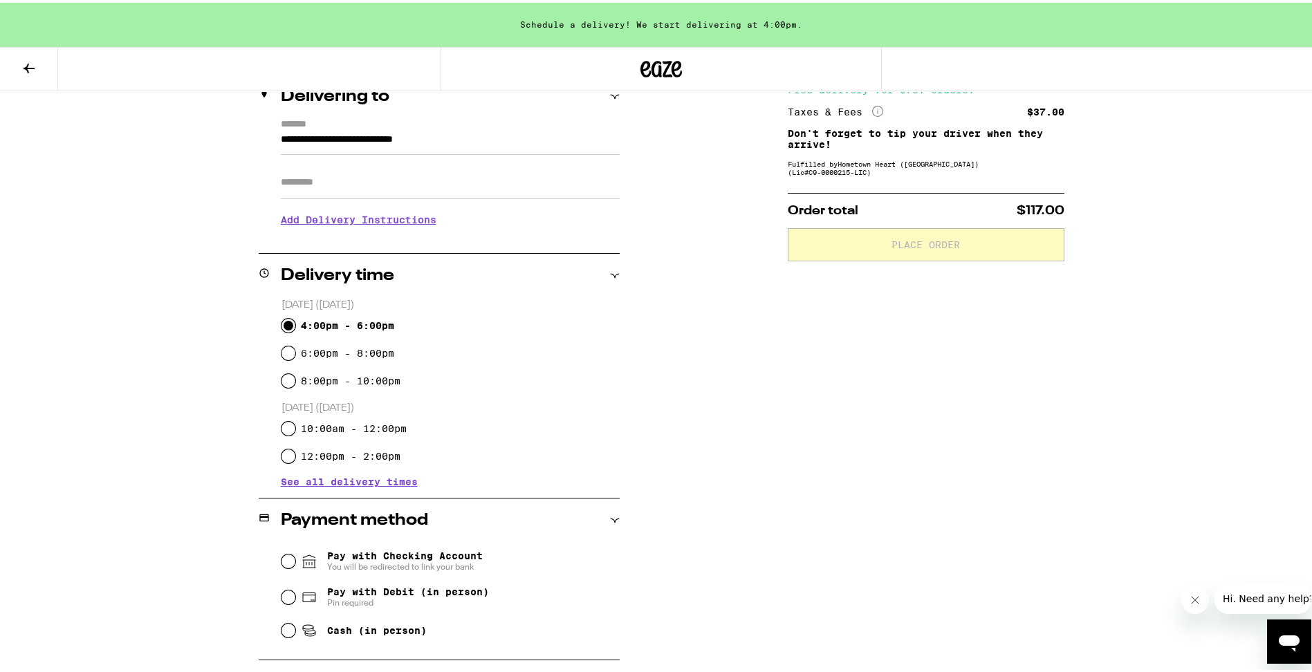
scroll to position [259, 0]
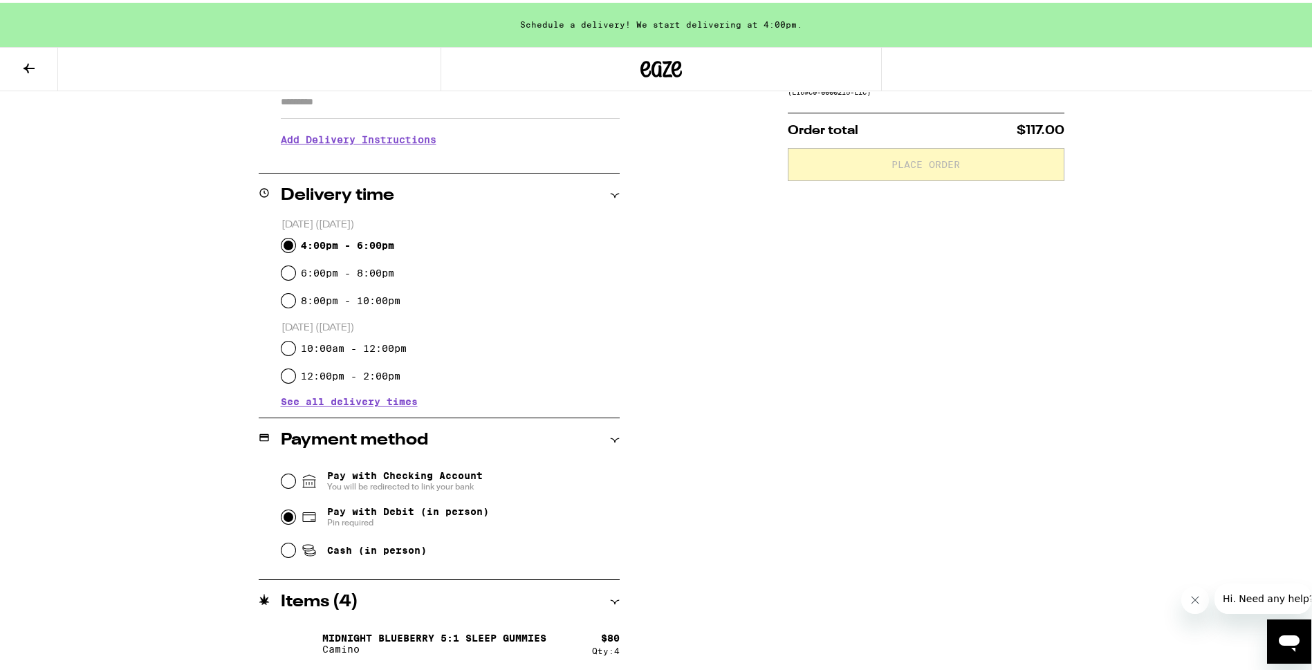
click at [282, 515] on input "Pay with Debit (in person) Pin required" at bounding box center [288, 515] width 14 height 14
radio input "true"
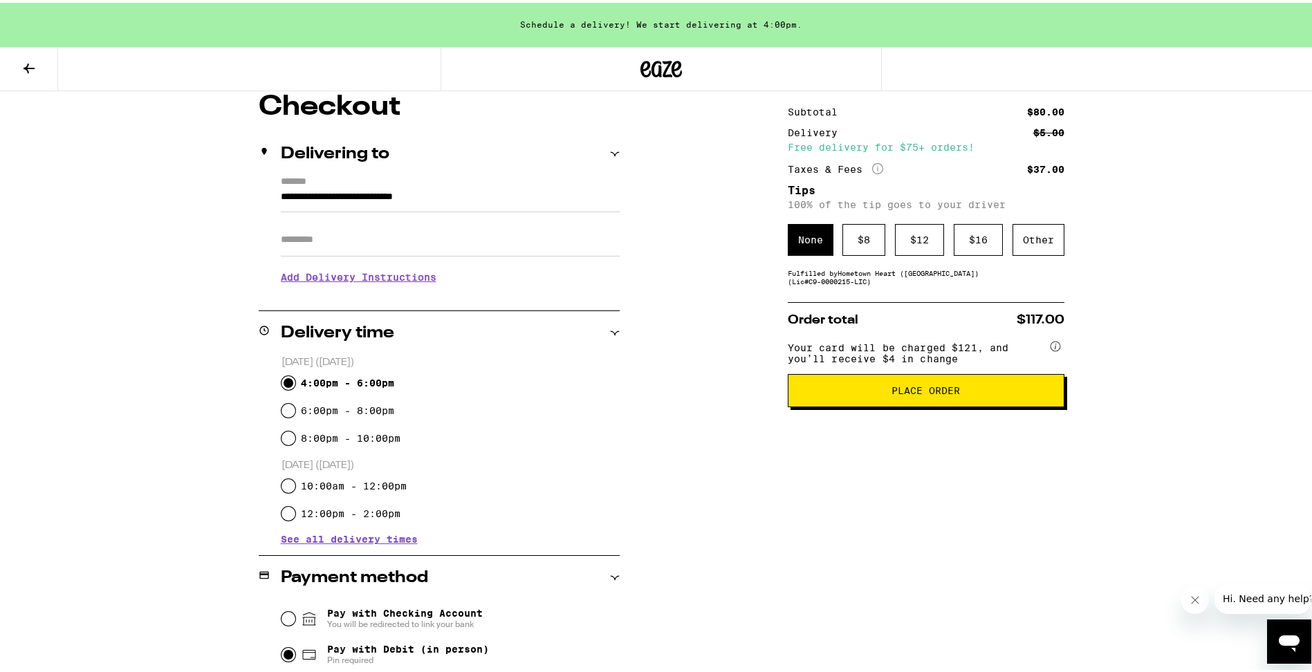
scroll to position [120, 0]
click at [858, 239] on div "$ 8" at bounding box center [863, 238] width 43 height 32
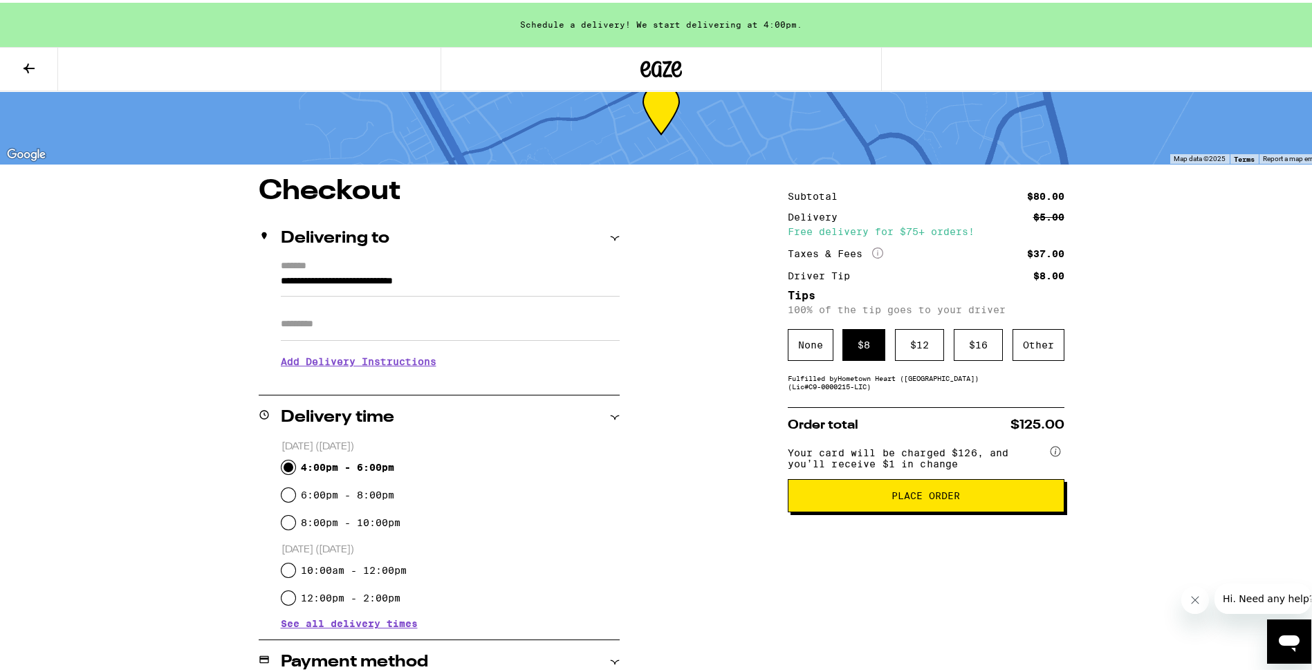
scroll to position [0, 0]
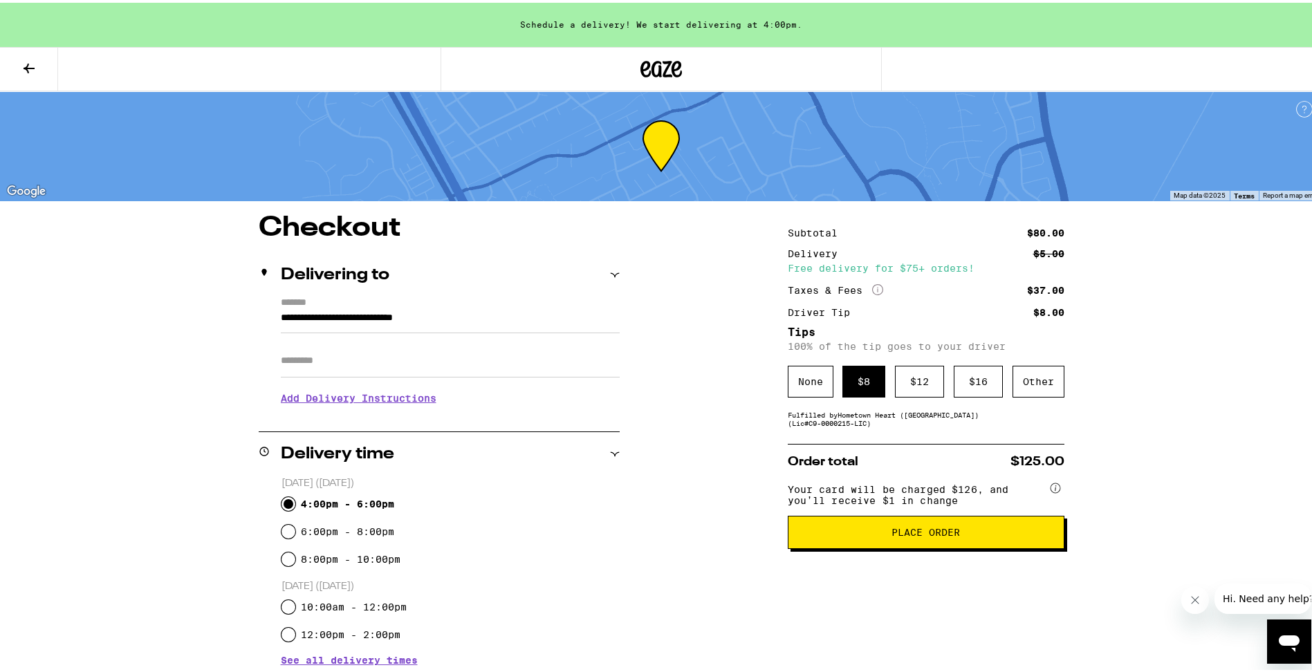
click at [971, 535] on span "Place Order" at bounding box center [925, 530] width 253 height 10
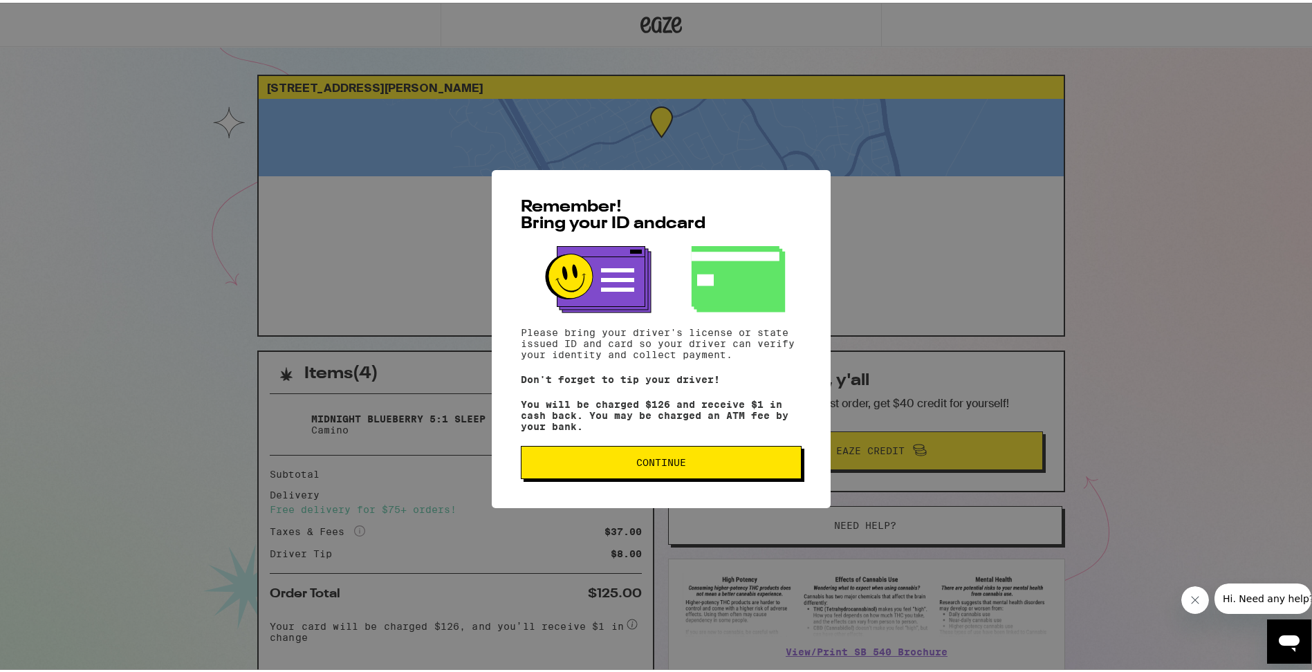
click at [652, 464] on span "Continue" at bounding box center [661, 460] width 50 height 10
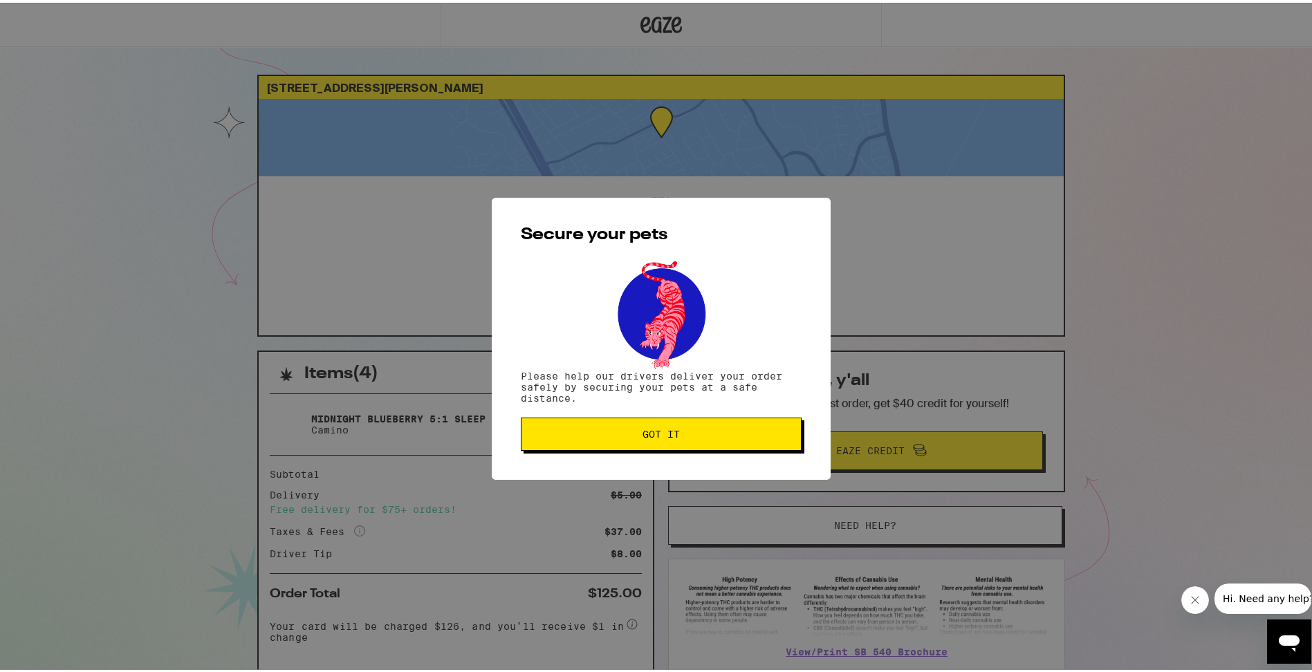
click at [663, 432] on span "Got it" at bounding box center [660, 432] width 37 height 10
